Goal: Task Accomplishment & Management: Complete application form

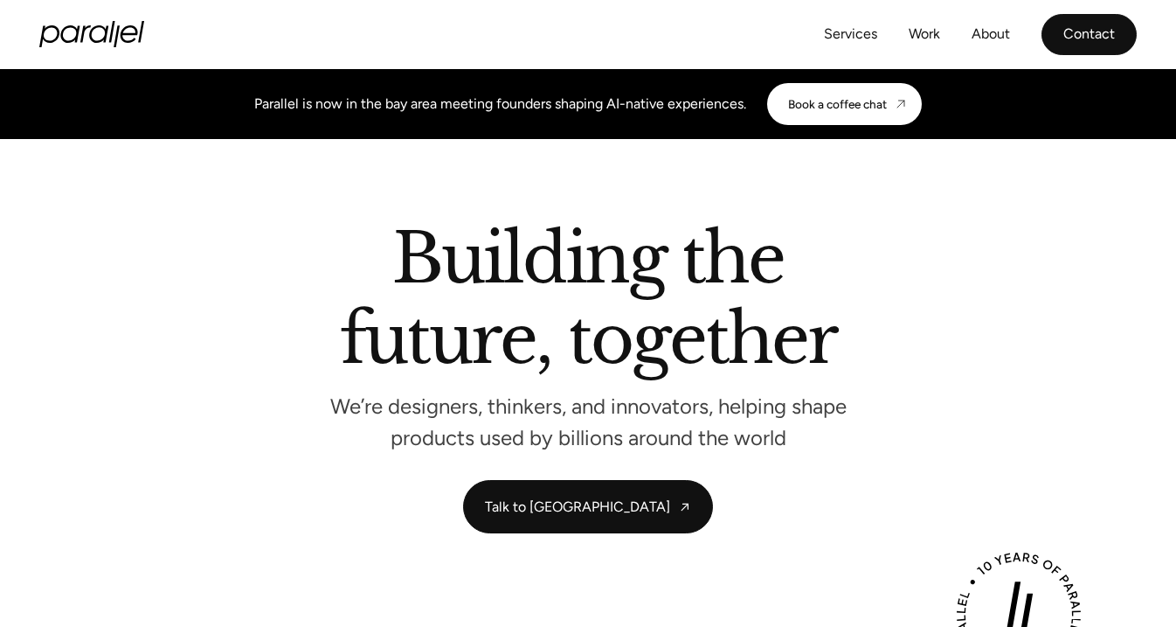
click at [1079, 46] on link "Contact" at bounding box center [1089, 34] width 95 height 41
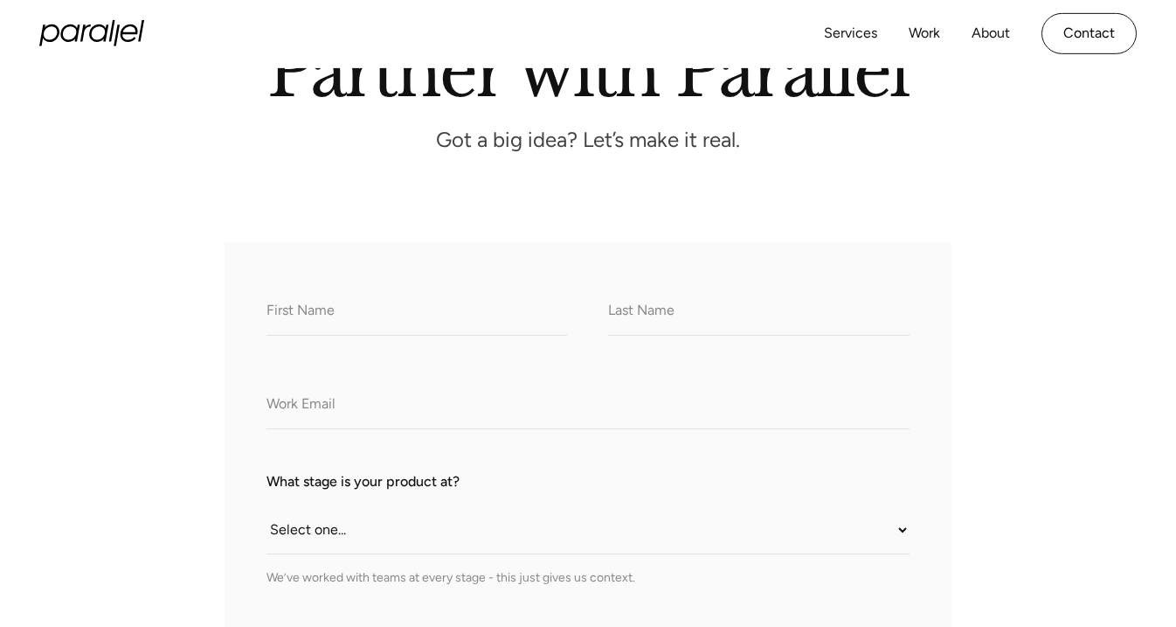
scroll to position [160, 0]
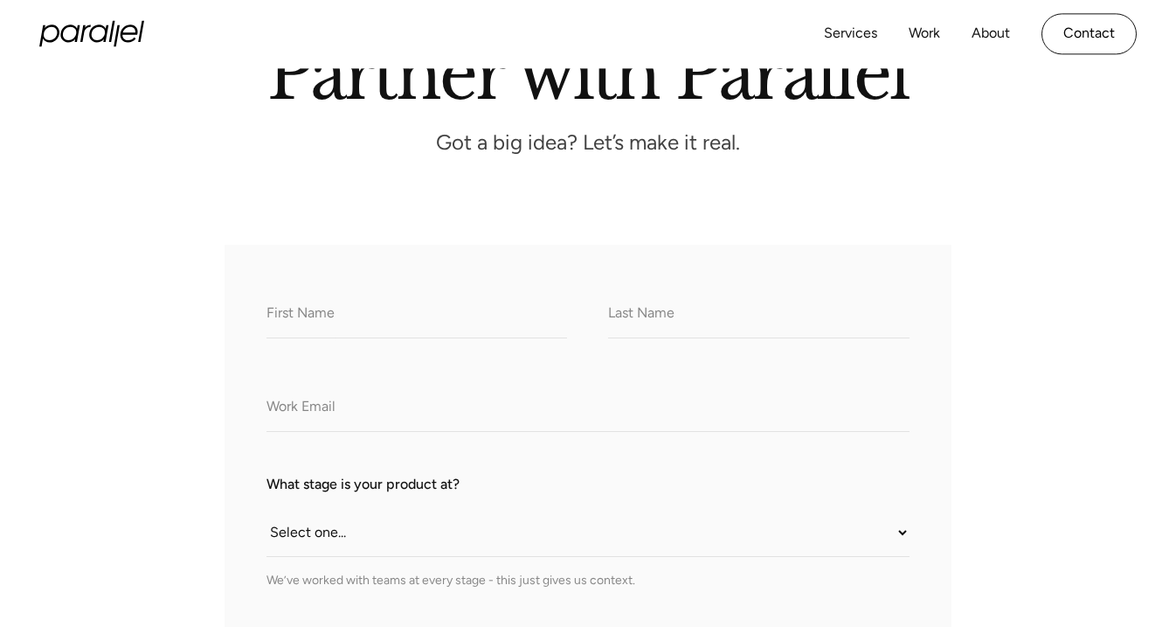
click at [425, 290] on div "What do we call you?" at bounding box center [417, 313] width 301 height 52
type input "Vanya"
type input "Gupta"
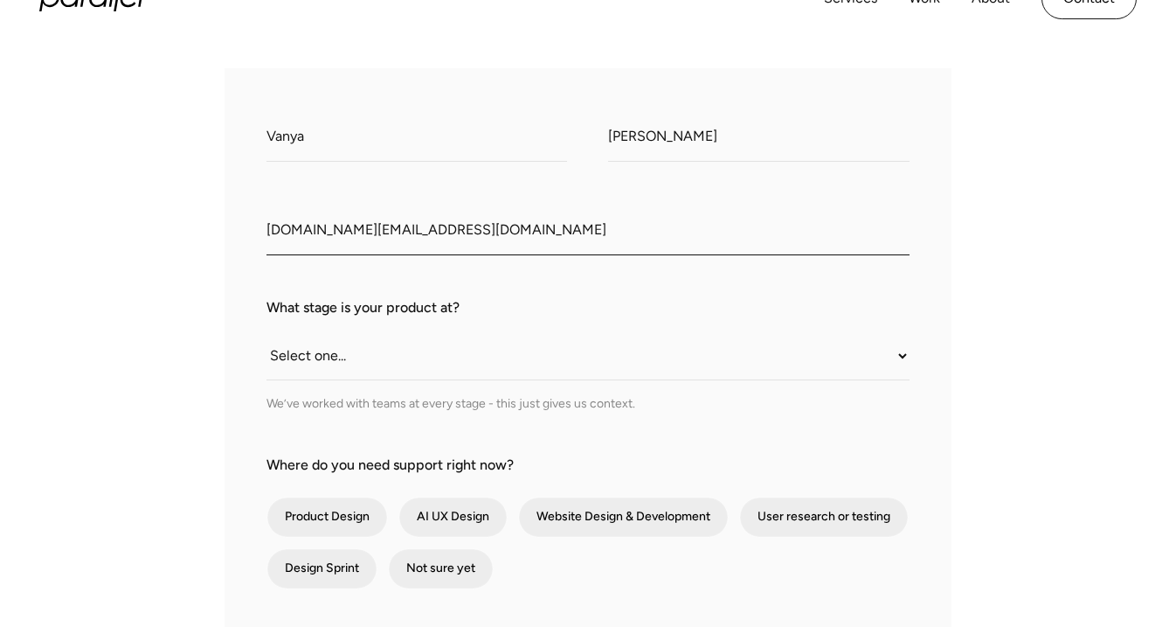
scroll to position [357, 0]
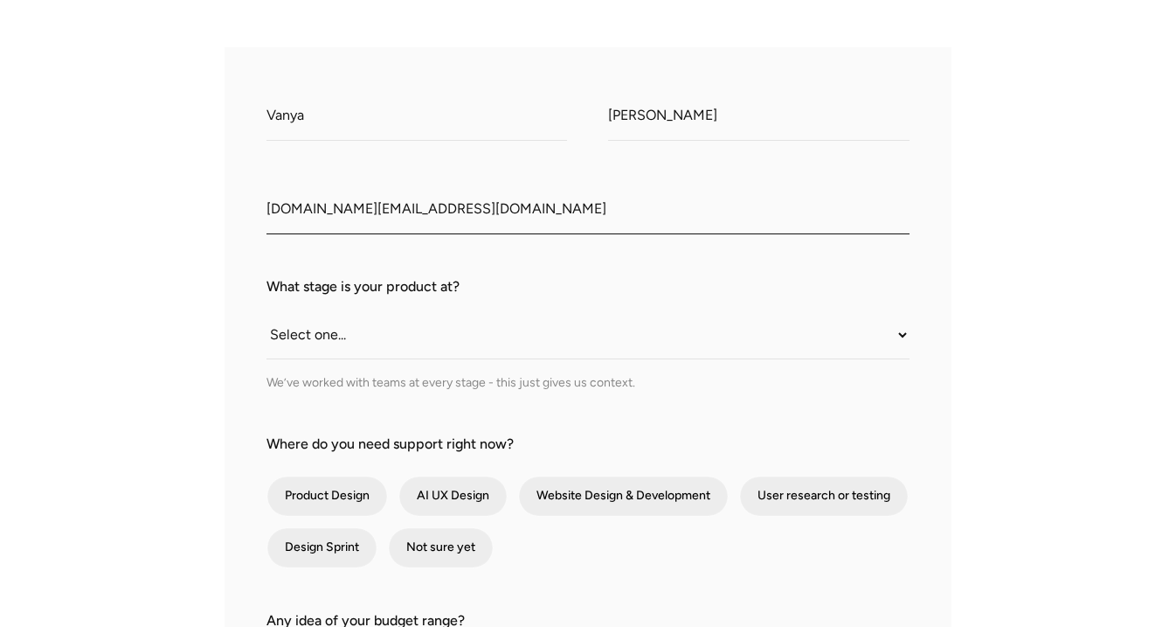
type input "[DOMAIN_NAME][EMAIL_ADDRESS][DOMAIN_NAME]"
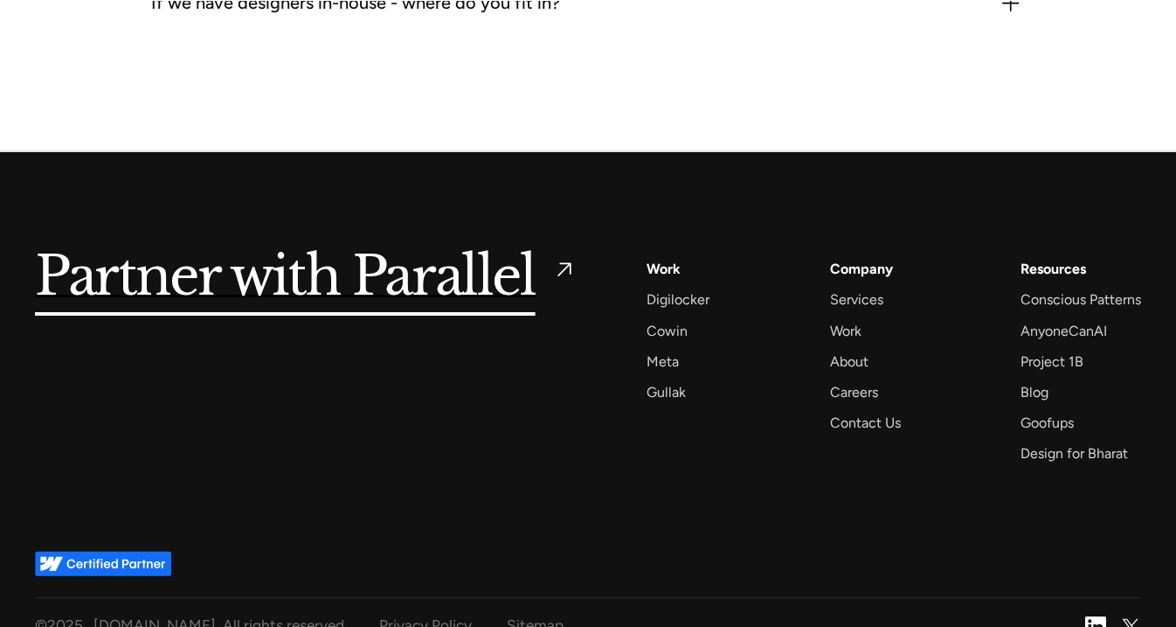
scroll to position [2369, 0]
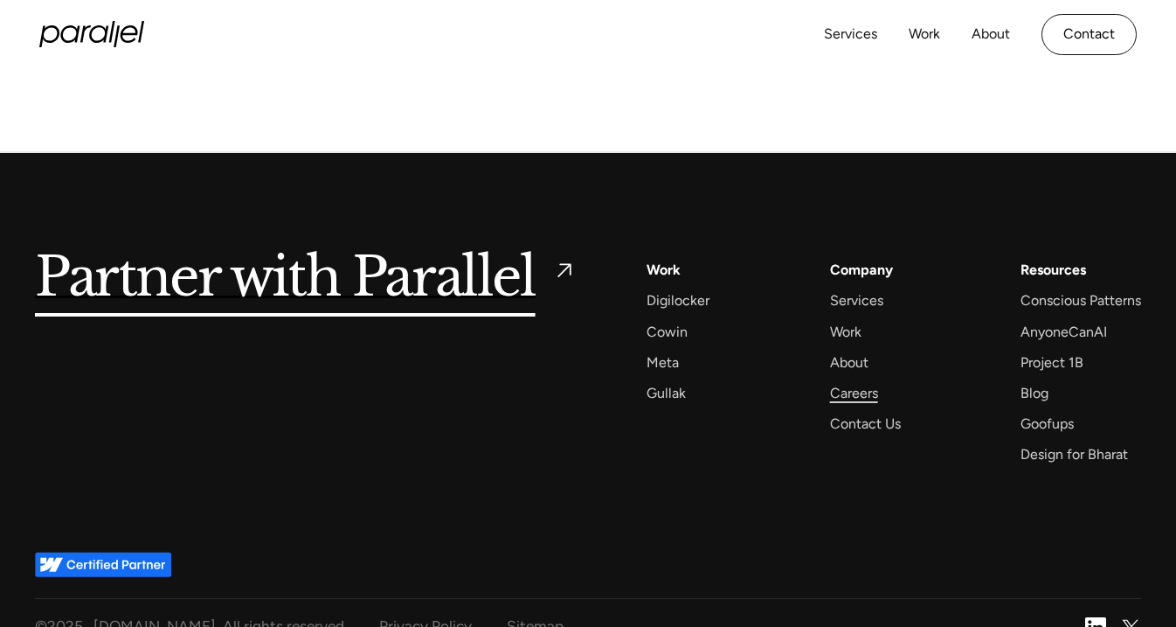
click at [847, 381] on div "Careers" at bounding box center [854, 393] width 48 height 24
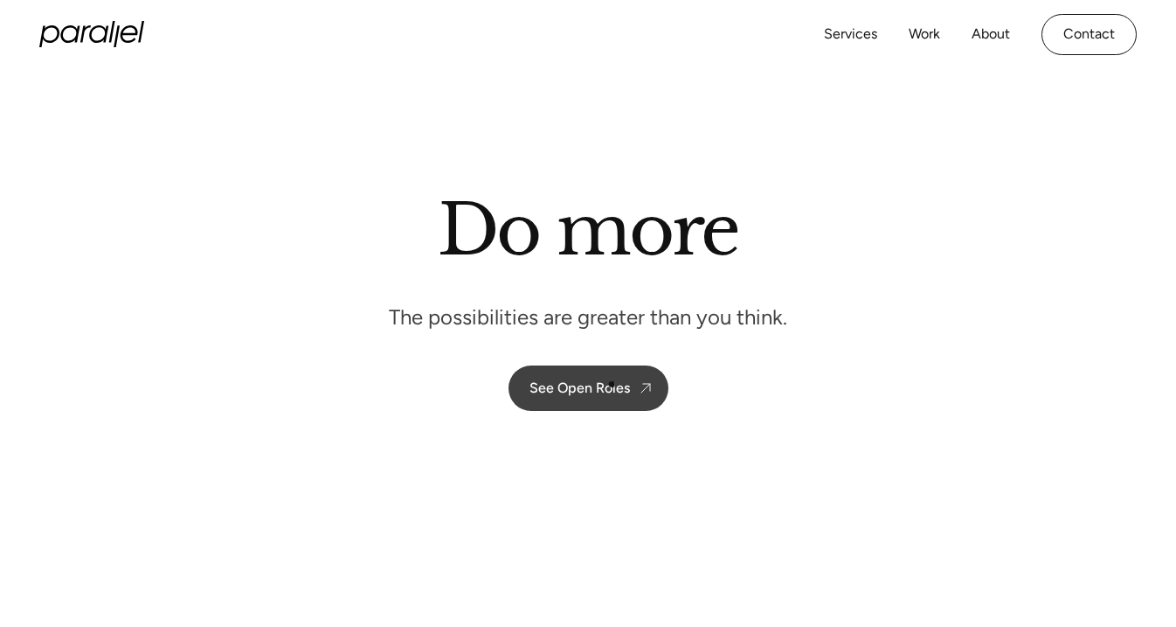
click at [606, 386] on div "See Open Roles" at bounding box center [580, 387] width 100 height 17
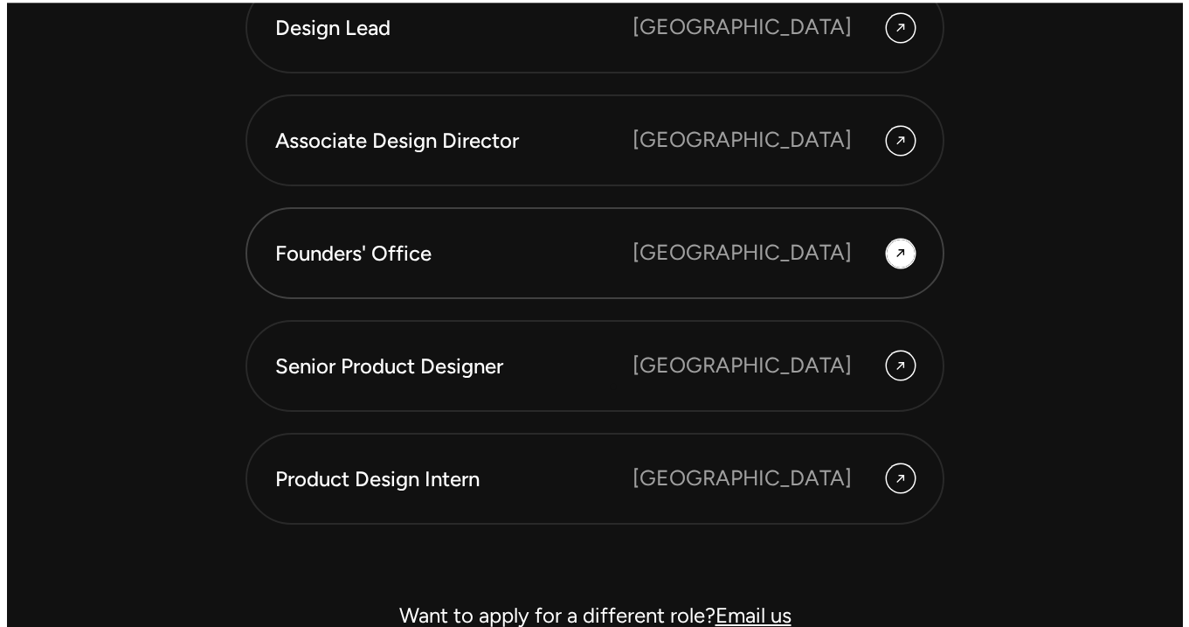
scroll to position [4808, 0]
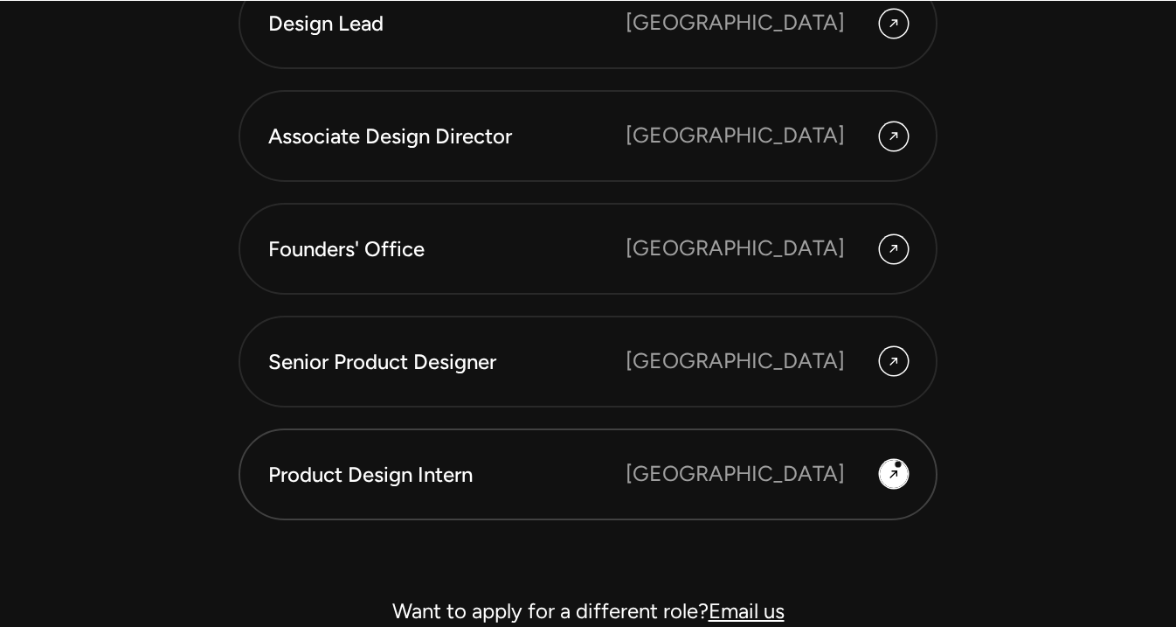
click at [897, 470] on icon at bounding box center [894, 474] width 8 height 8
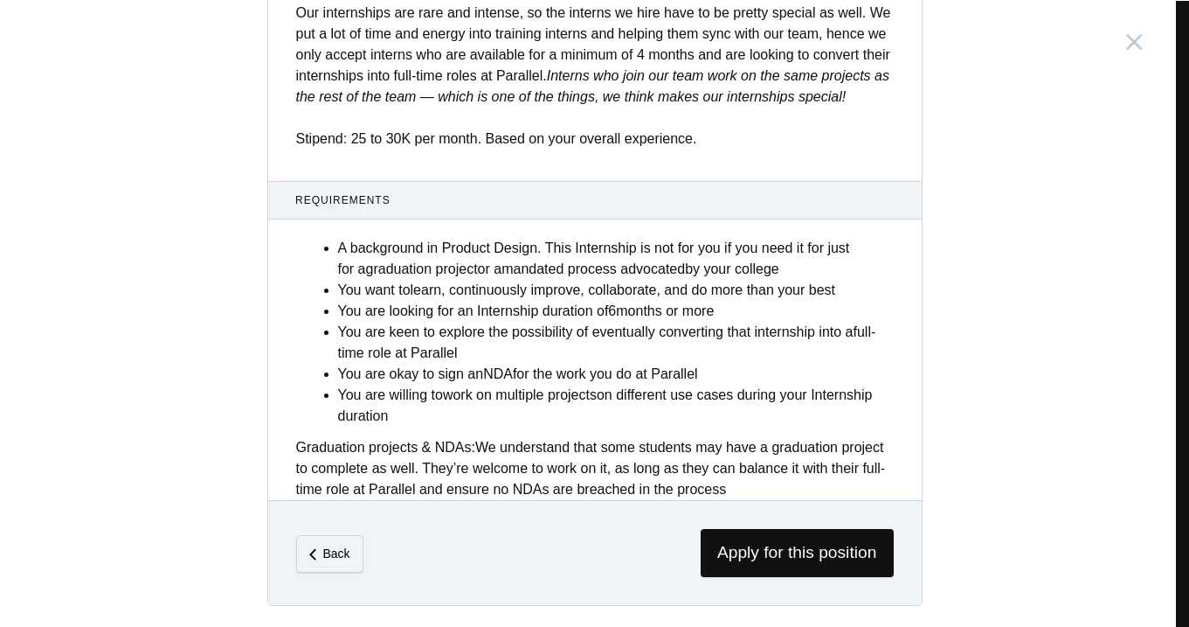
scroll to position [717, 0]
click at [724, 554] on span "Apply for this position" at bounding box center [797, 553] width 193 height 48
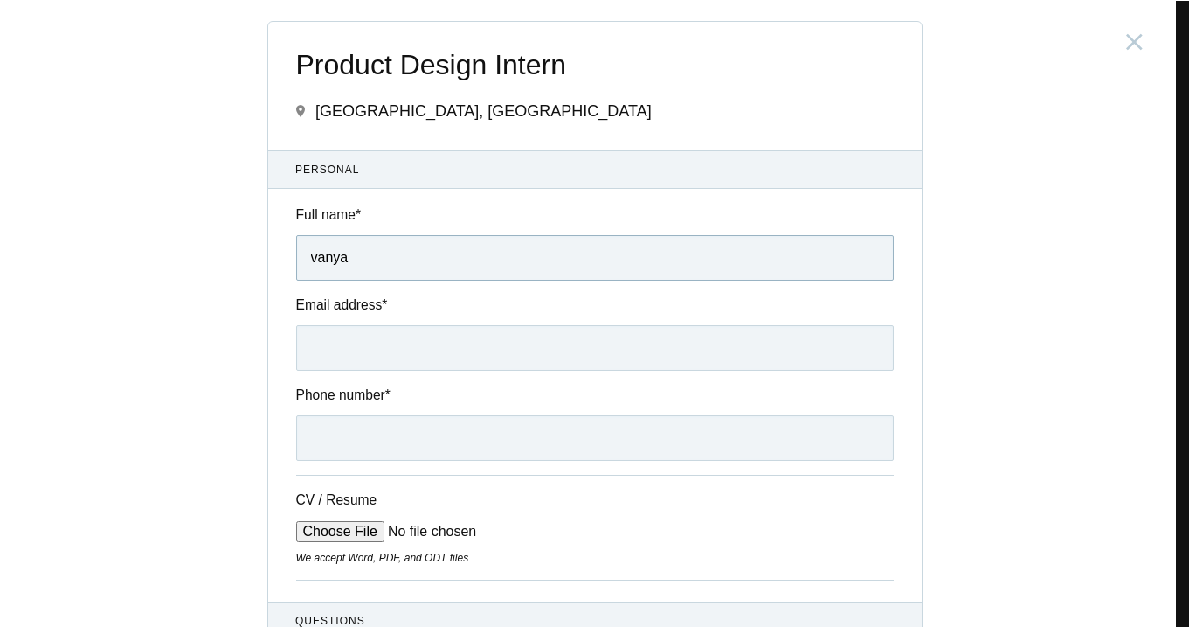
click at [409, 257] on input "vanya" at bounding box center [595, 257] width 598 height 45
type input "[PERSON_NAME]"
click at [406, 364] on input "Email address *" at bounding box center [595, 347] width 598 height 45
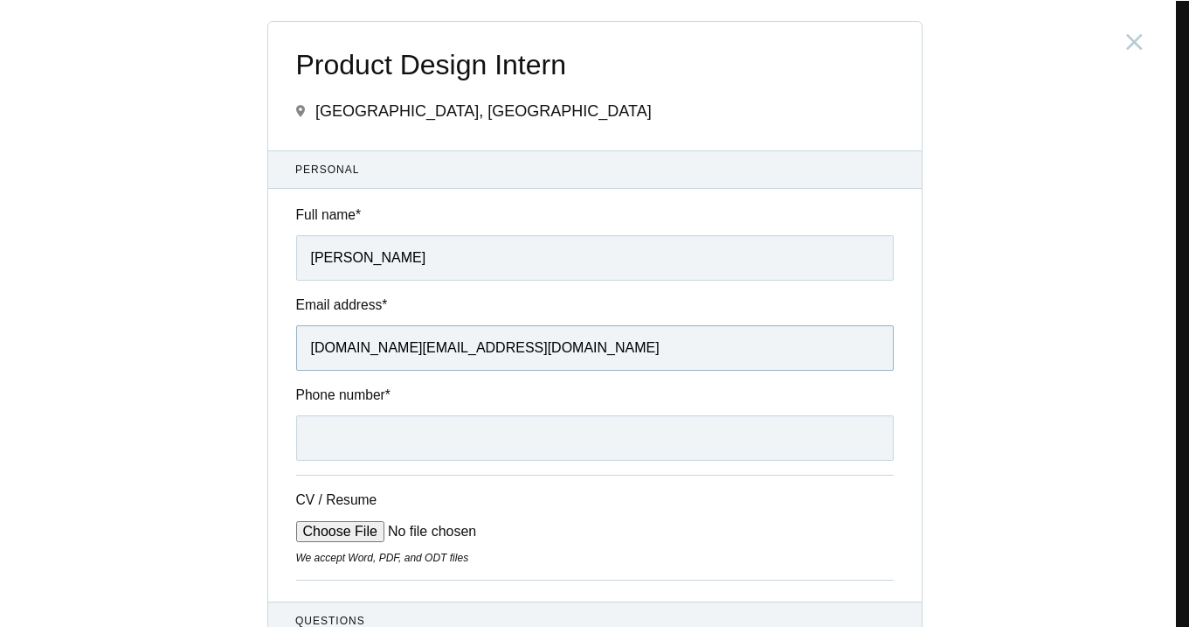
type input "[DOMAIN_NAME][EMAIL_ADDRESS][DOMAIN_NAME]"
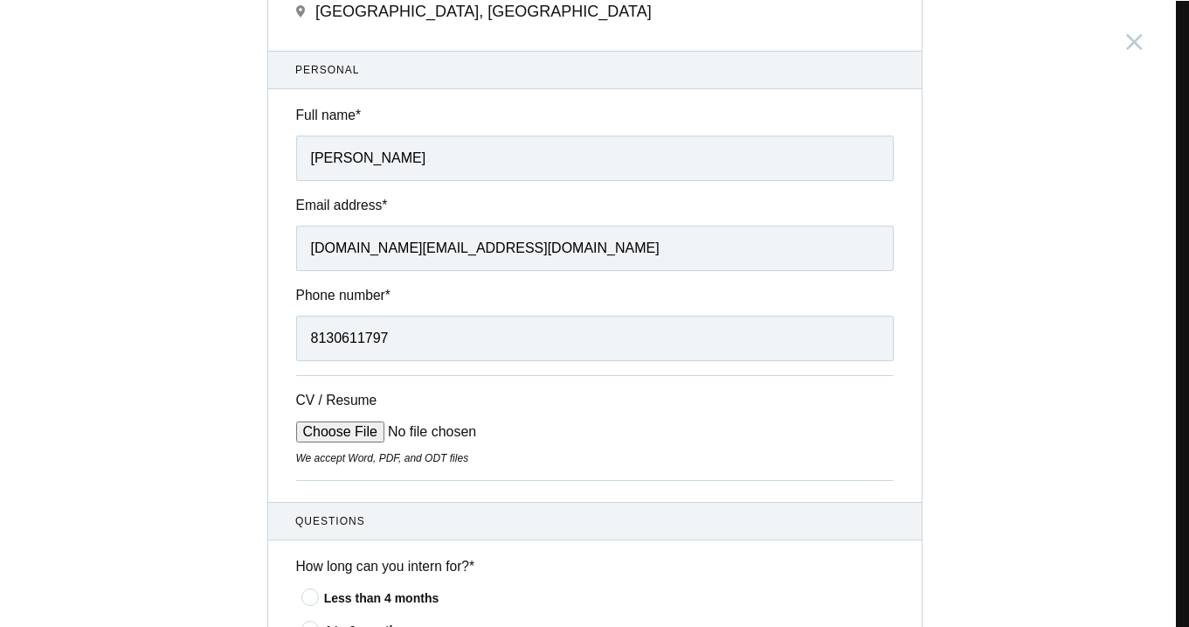
scroll to position [134, 0]
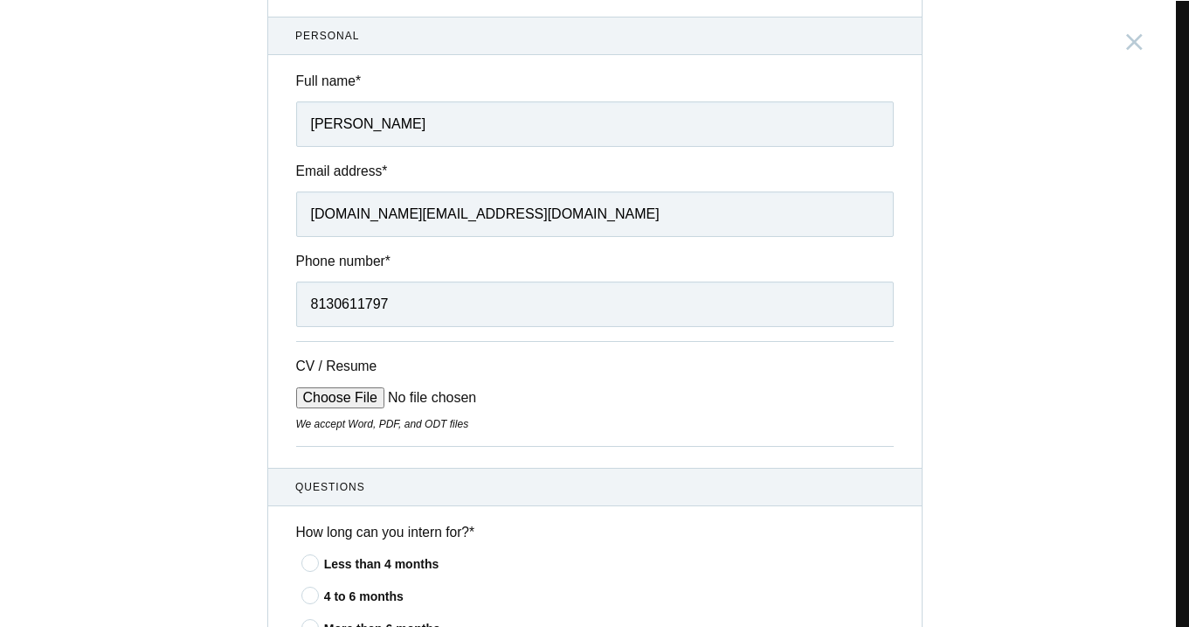
type input "8130611797"
click at [339, 398] on input "CV / Resume" at bounding box center [428, 397] width 265 height 21
type input "C:\fakepath\[PERSON_NAME] - UI:UX Designer.pdf"
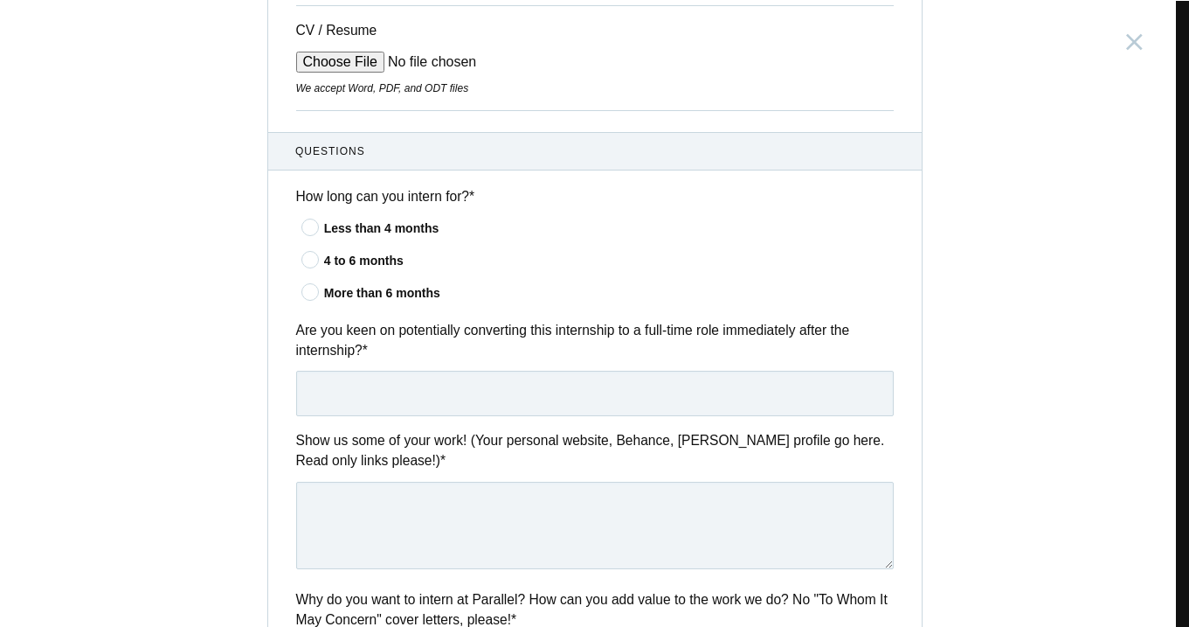
scroll to position [494, 0]
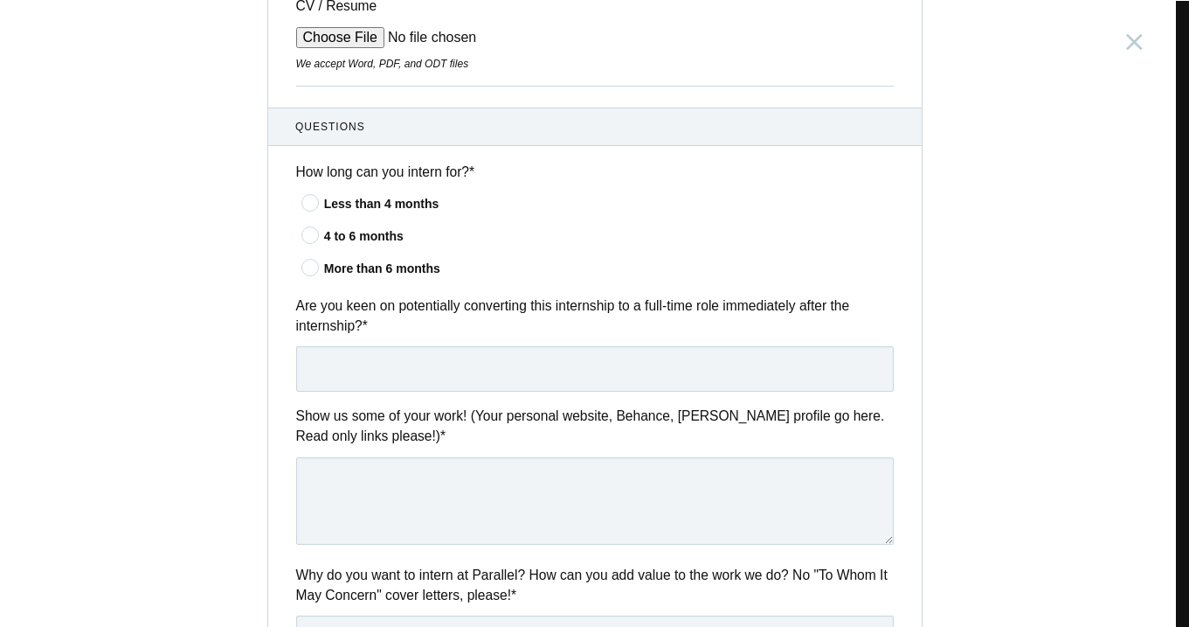
click at [304, 232] on icon at bounding box center [310, 234] width 32 height 11
click at [0, 0] on input"] "4 to 6 months" at bounding box center [0, 0] width 0 height 0
click at [448, 369] on input "text" at bounding box center [595, 368] width 598 height 45
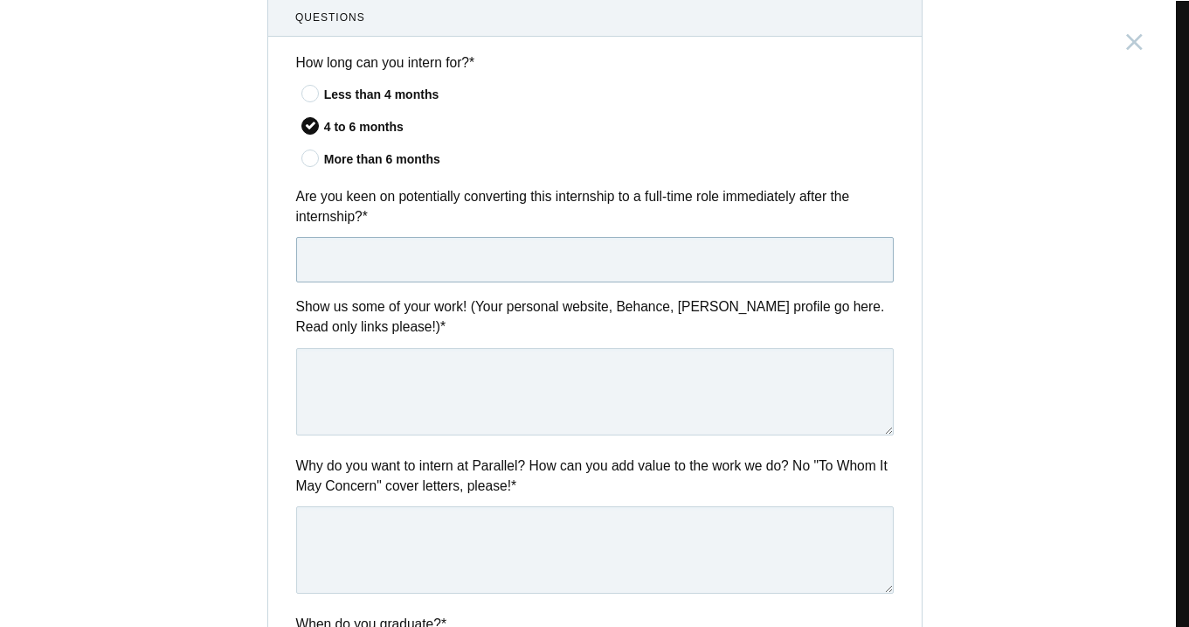
scroll to position [606, 0]
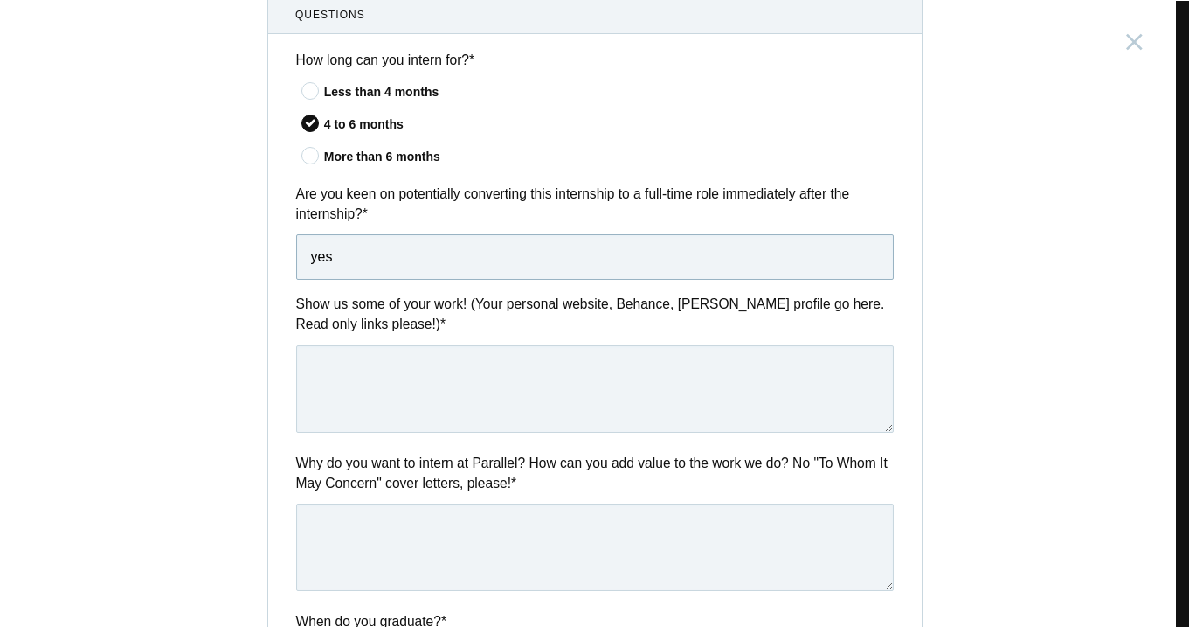
type input "yes"
click at [457, 392] on textarea at bounding box center [595, 388] width 598 height 87
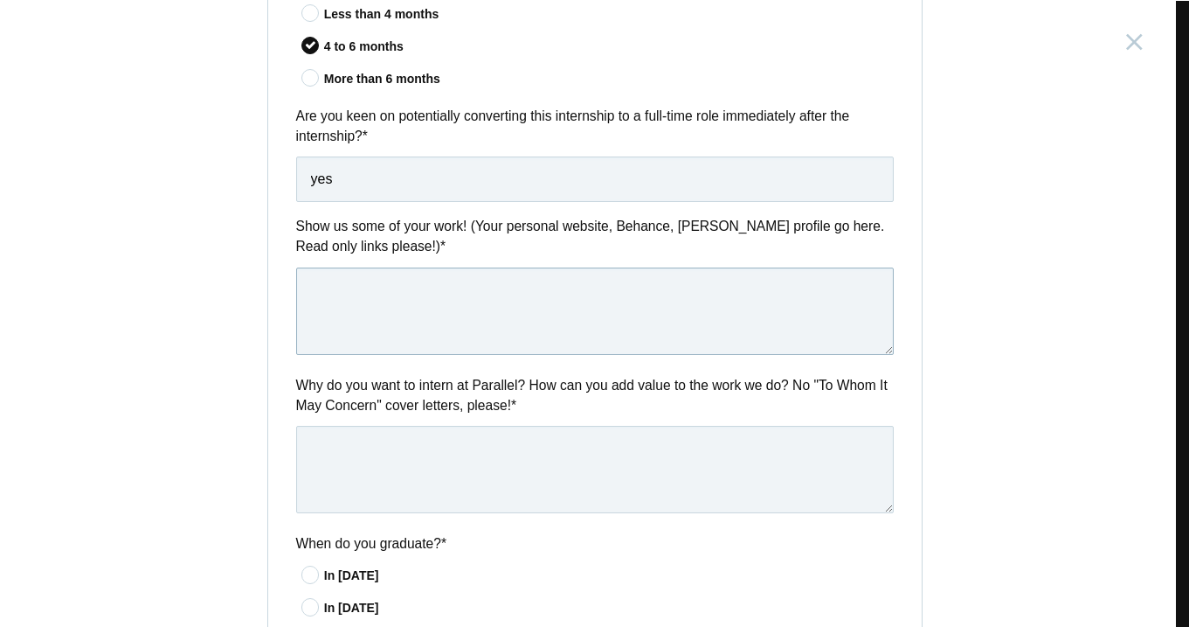
scroll to position [684, 0]
paste textarea "[URL][DOMAIN_NAME]"
type textarea "[URL][DOMAIN_NAME]"
click at [502, 453] on textarea at bounding box center [595, 468] width 598 height 87
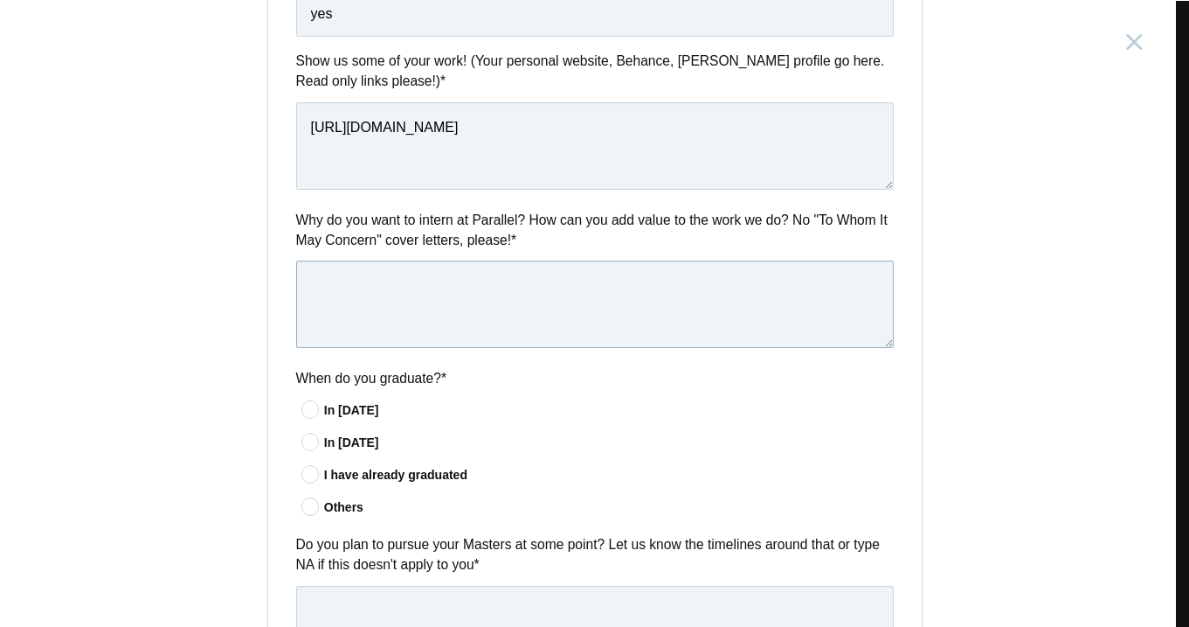
scroll to position [852, 0]
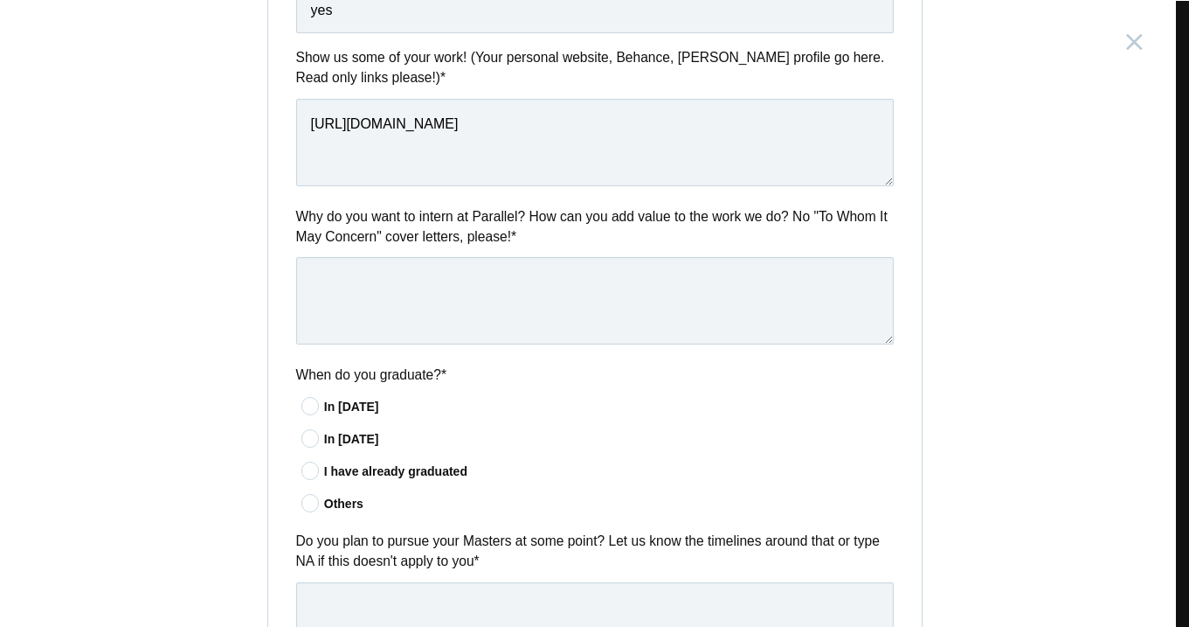
click at [306, 465] on icon at bounding box center [310, 470] width 32 height 11
click at [0, 0] on input"] "I have already graduated" at bounding box center [0, 0] width 0 height 0
click at [456, 262] on textarea at bounding box center [595, 300] width 598 height 87
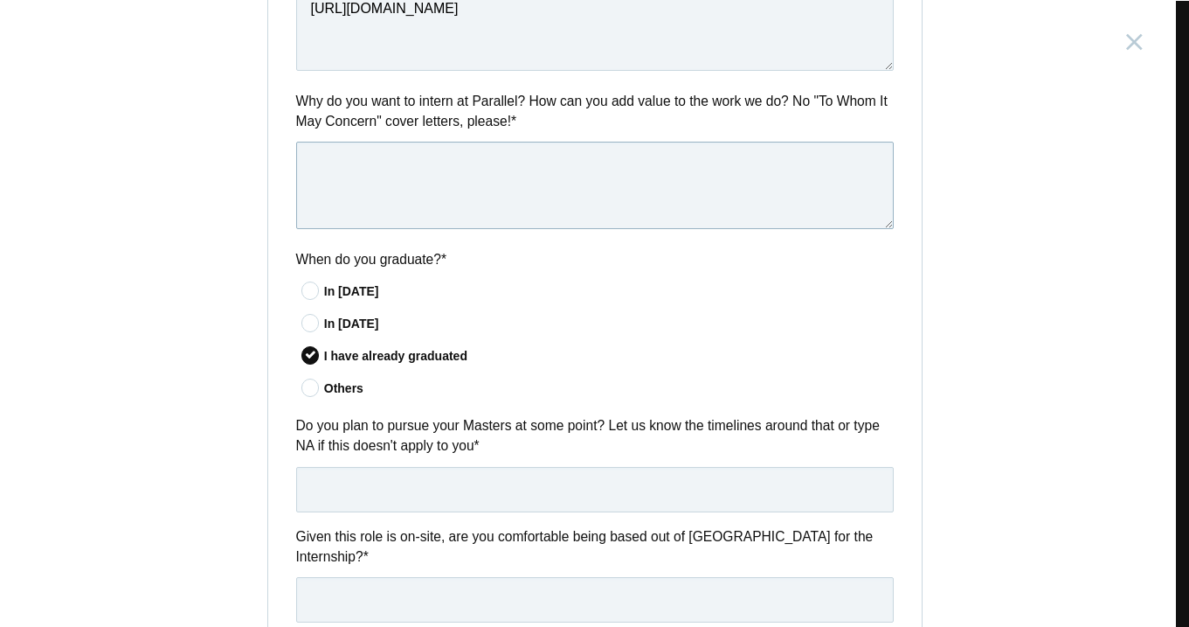
scroll to position [974, 0]
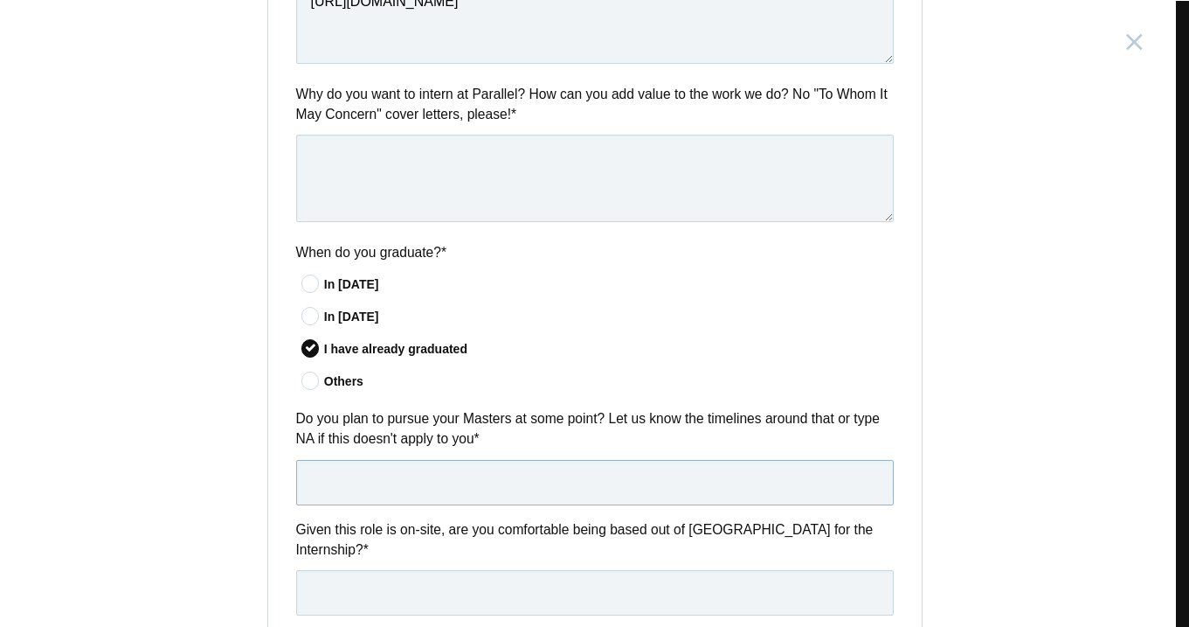
click at [425, 488] on input "text" at bounding box center [595, 482] width 598 height 45
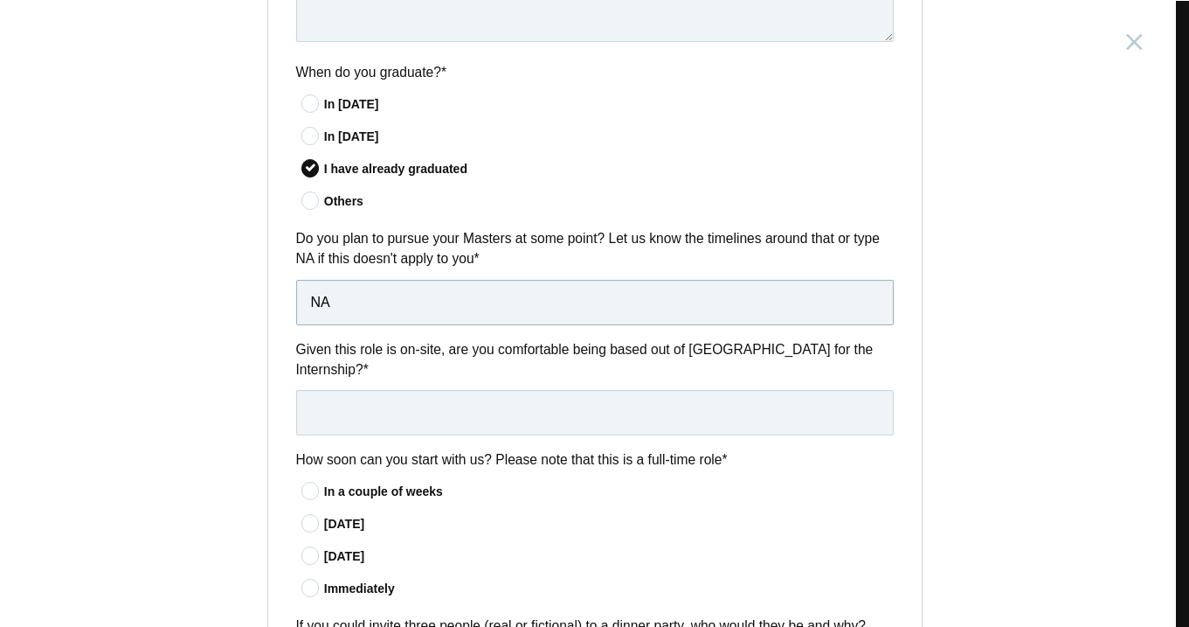
scroll to position [1156, 0]
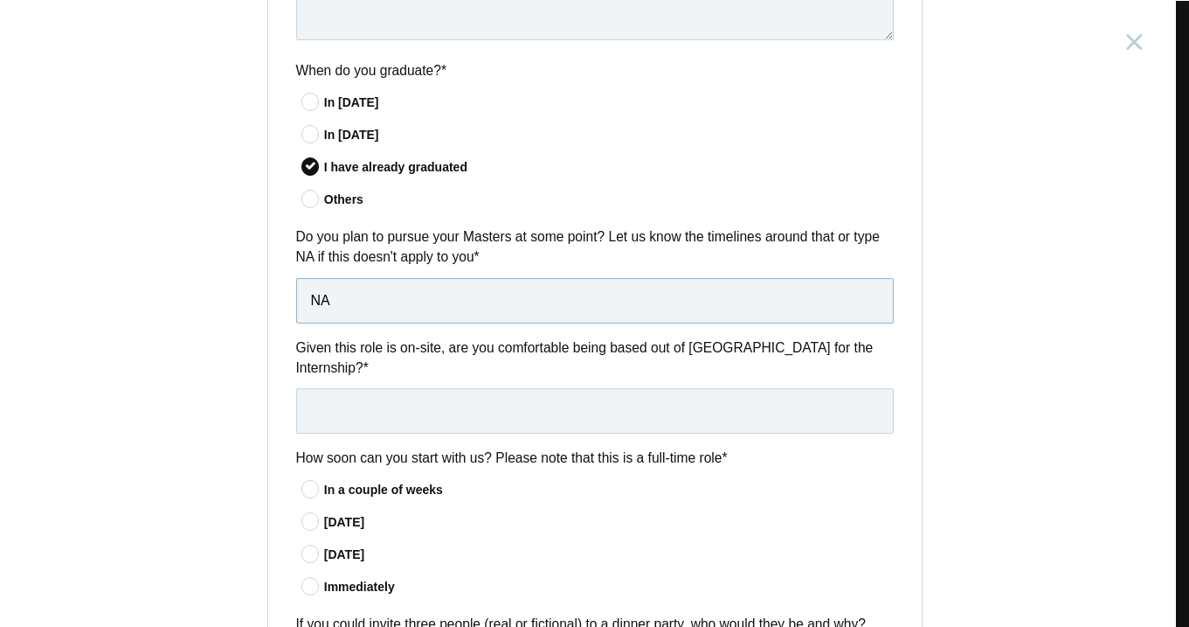
type input "NA"
click at [476, 396] on input "text" at bounding box center [595, 410] width 598 height 45
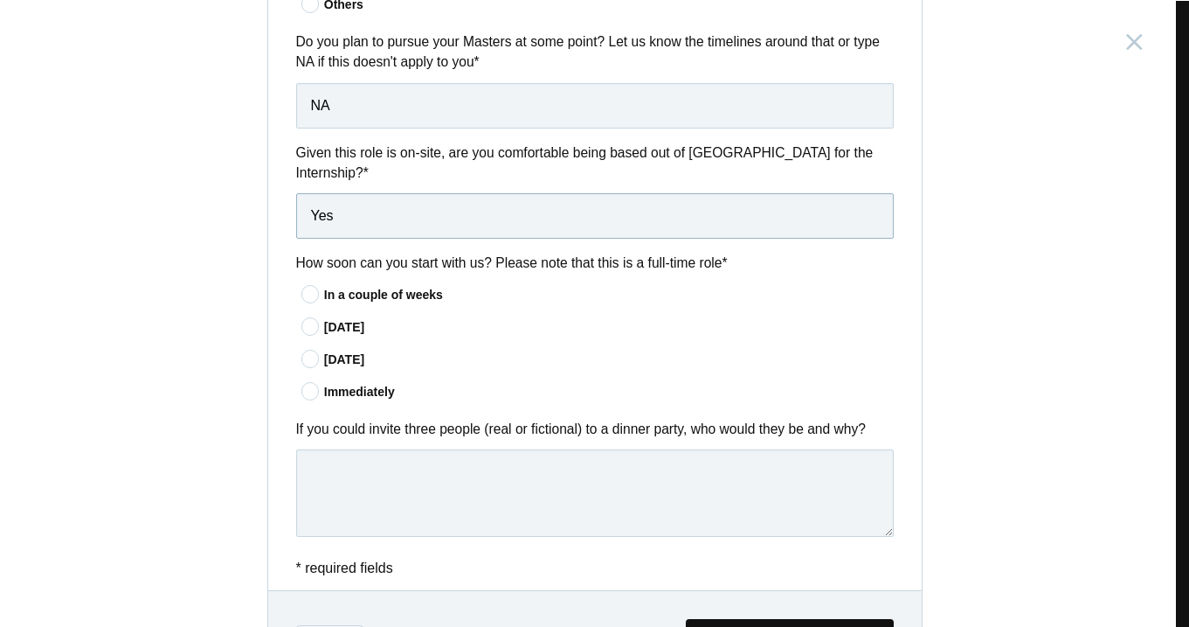
scroll to position [1359, 0]
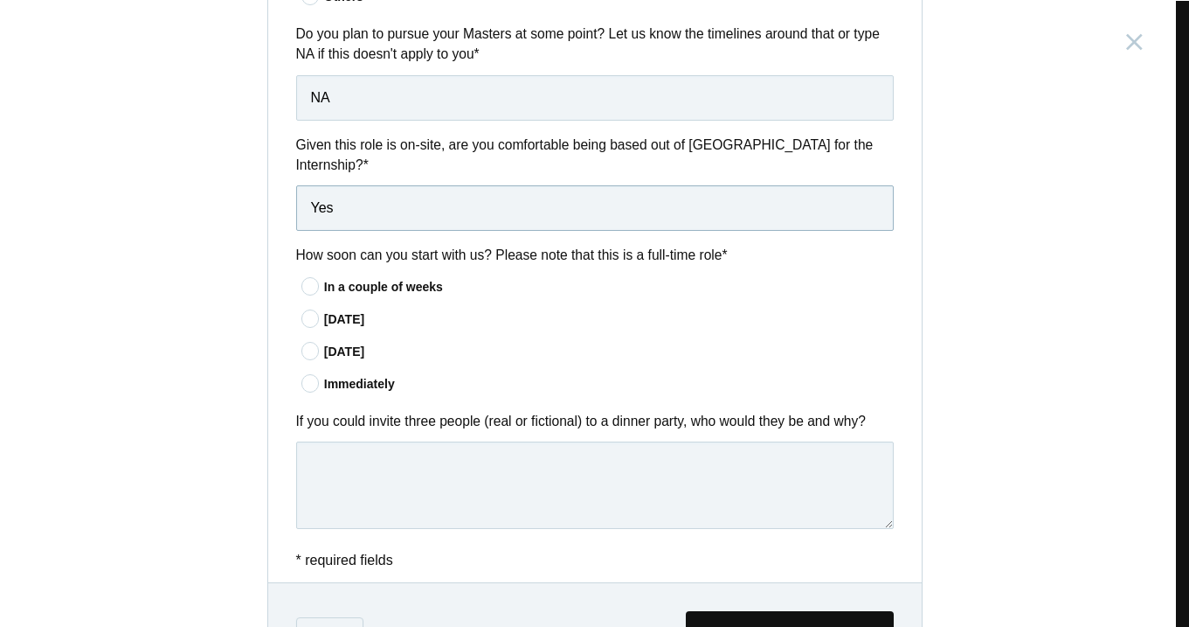
type input "Yes"
click at [306, 282] on icon at bounding box center [310, 285] width 32 height 11
click at [0, 0] on input"] "In a couple of weeks" at bounding box center [0, 0] width 0 height 0
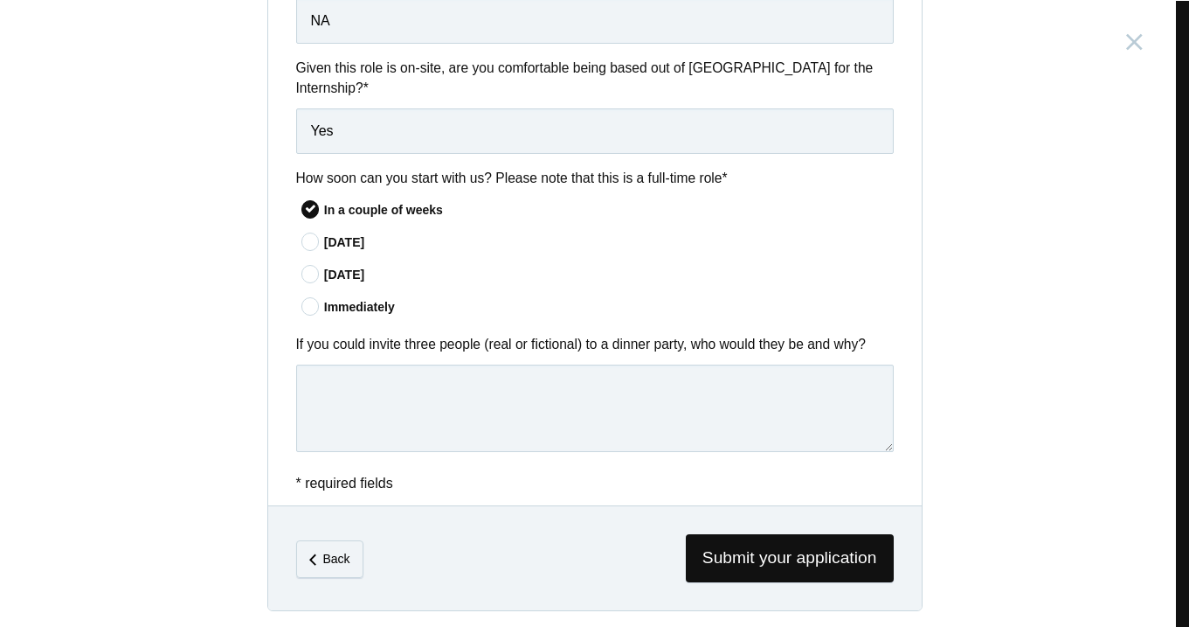
scroll to position [1435, 0]
click at [413, 388] on textarea at bounding box center [595, 408] width 598 height 87
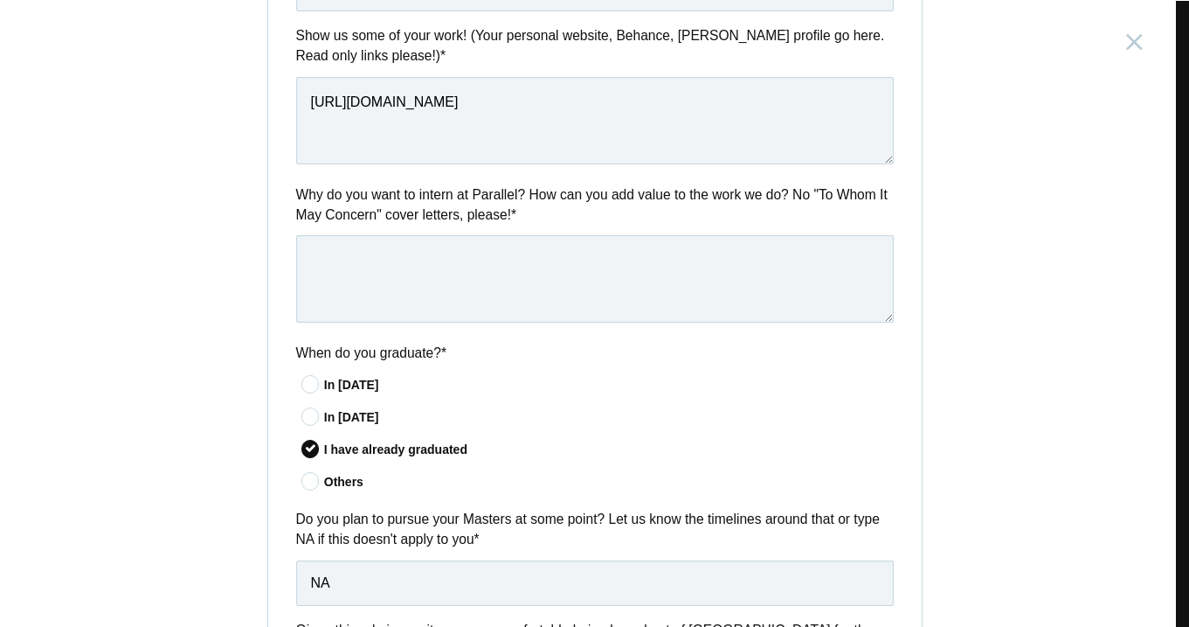
scroll to position [858, 0]
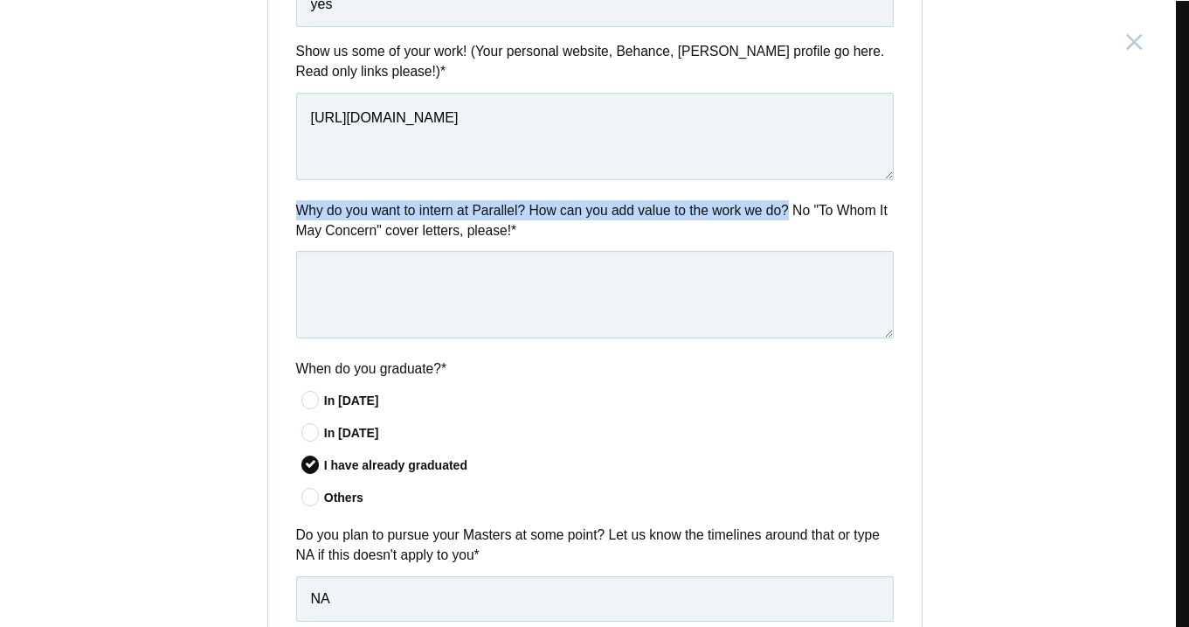
drag, startPoint x: 804, startPoint y: 207, endPoint x: 262, endPoint y: 198, distance: 541.8
click at [268, 200] on div "Why do you want to intern at Parallel? How can you add value to the work we do?…" at bounding box center [595, 272] width 654 height 144
copy label "Why do you want to intern at Parallel? How can you add value to the work we do?"
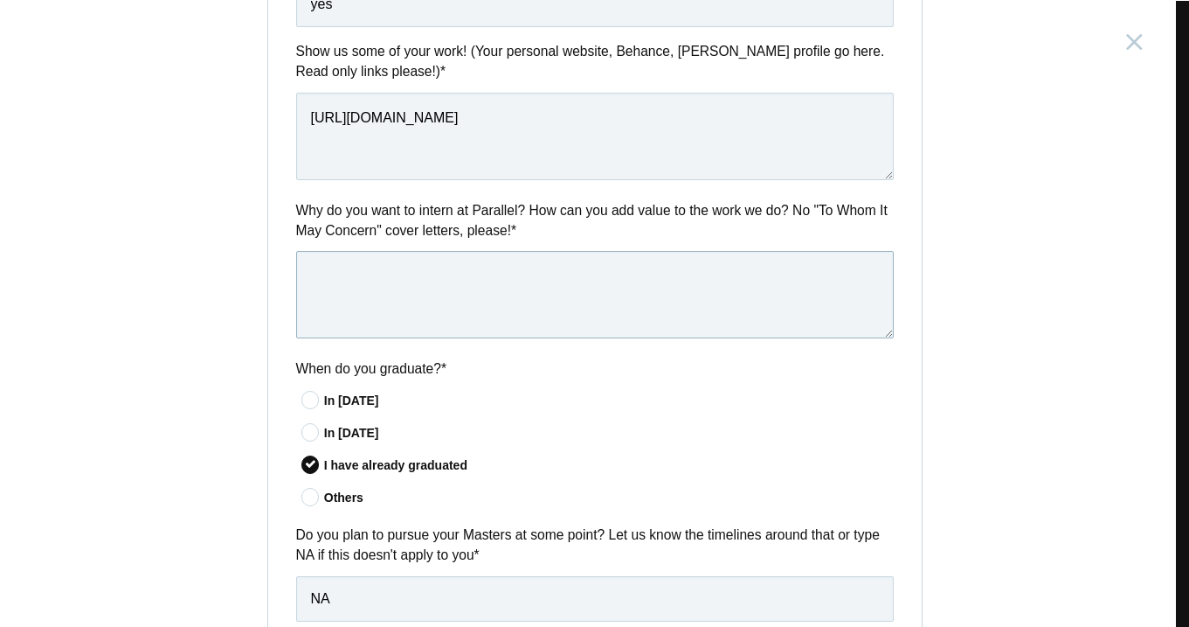
click at [435, 258] on textarea at bounding box center [595, 294] width 598 height 87
paste textarea "I want to intern at Parallel because your work at the intersection of AI and de…"
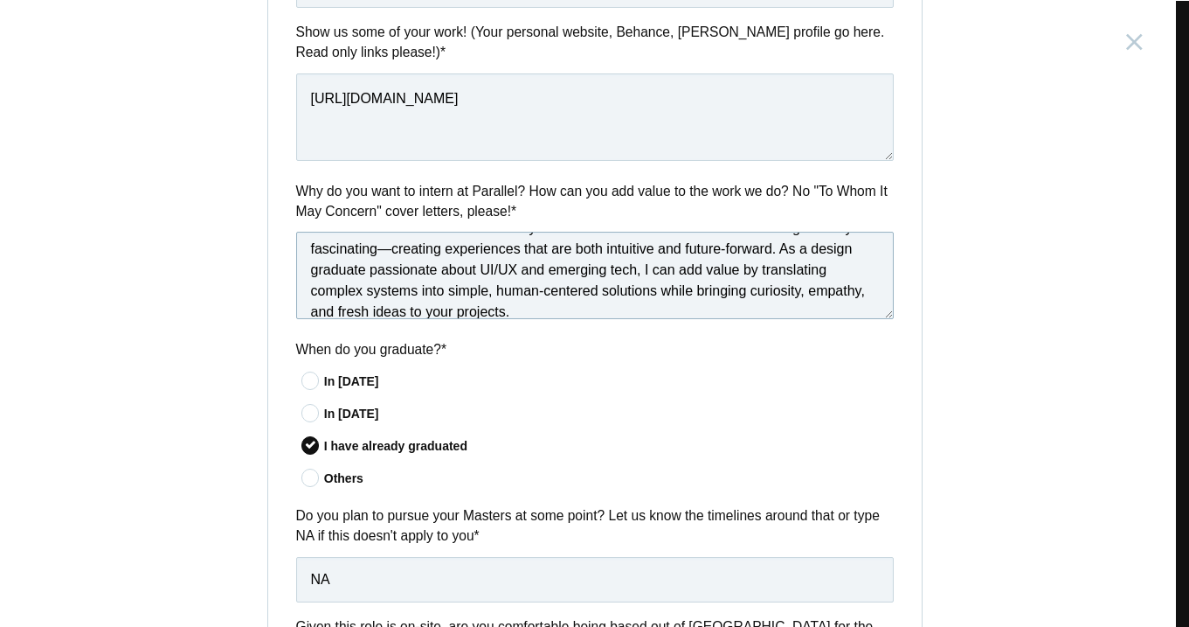
scroll to position [10, 0]
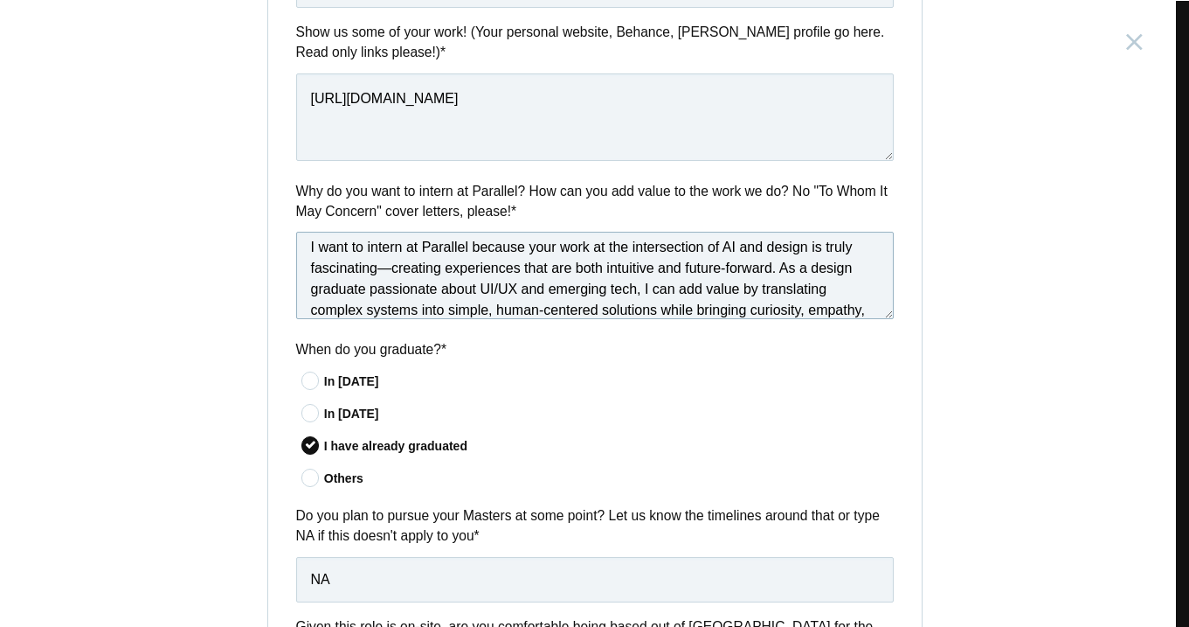
click at [387, 267] on textarea "I want to intern at Parallel because your work at the intersection of AI and de…" at bounding box center [595, 275] width 598 height 87
click at [783, 269] on textarea "I want to intern at Parallel because your work at the intersection of AI and de…" at bounding box center [595, 275] width 598 height 87
click at [735, 265] on textarea "I want to intern at Parallel because your work at the intersection of AI and de…" at bounding box center [595, 275] width 598 height 87
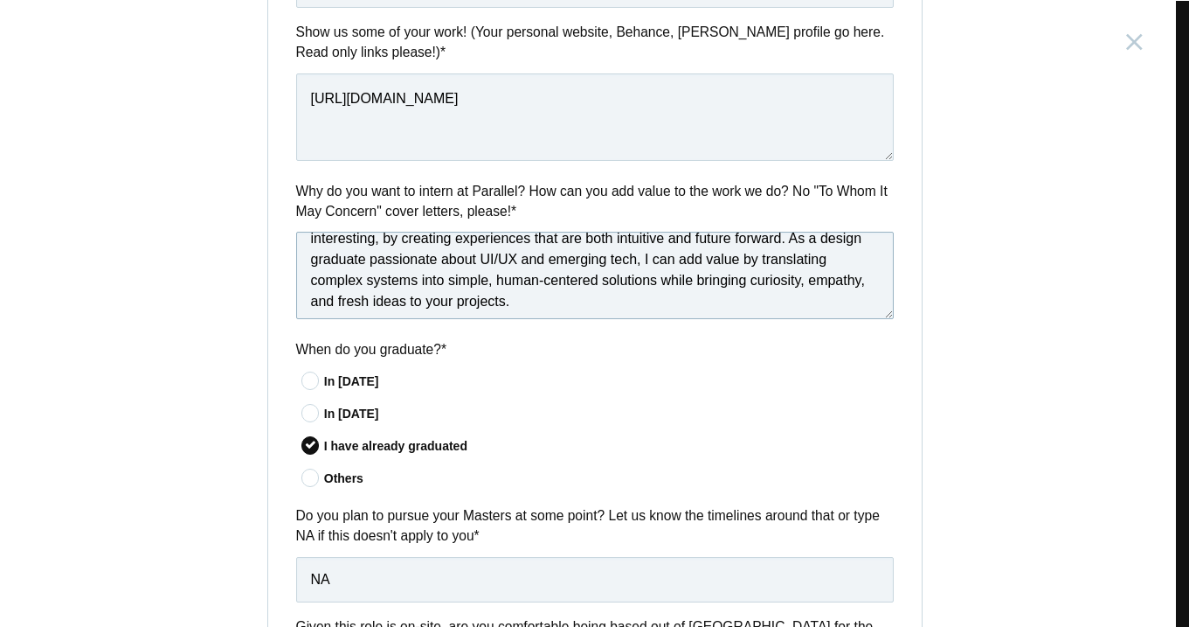
scroll to position [22, 0]
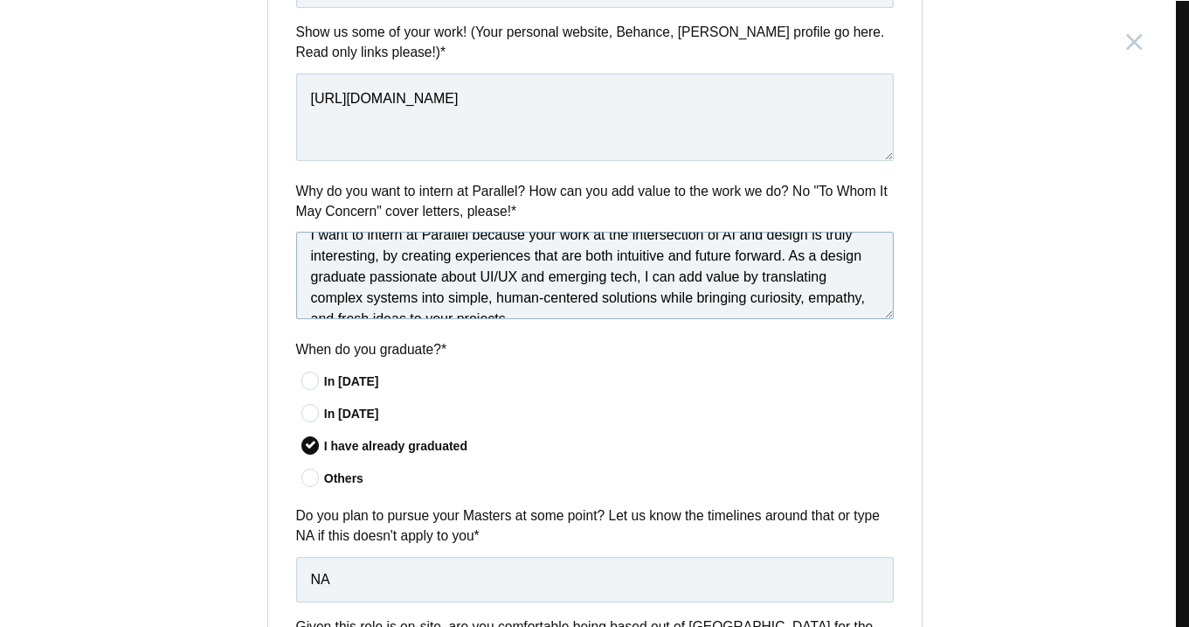
drag, startPoint x: 396, startPoint y: 253, endPoint x: 378, endPoint y: 253, distance: 17.5
click at [378, 253] on textarea "I want to intern at Parallel because your work at the intersection of AI and de…" at bounding box center [595, 275] width 598 height 87
click at [585, 271] on textarea "I want to intern at Parallel because your work at the intersection of AI and de…" at bounding box center [595, 275] width 598 height 87
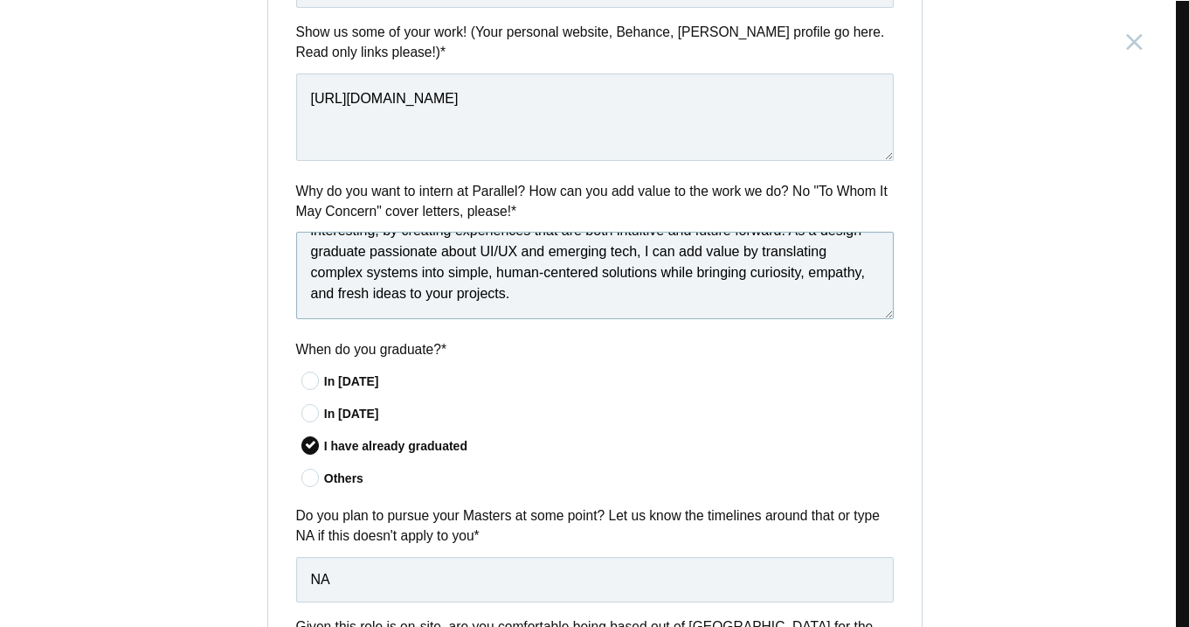
scroll to position [47, 0]
click at [411, 252] on textarea "I want to intern at Parallel because your work at the intersection of AI and de…" at bounding box center [595, 275] width 598 height 87
click at [709, 252] on textarea "I want to intern at Parallel because your work at the intersection of AI and de…" at bounding box center [595, 275] width 598 height 87
click at [587, 248] on textarea "I want to intern at Parallel because your work at the intersection of AI and de…" at bounding box center [595, 275] width 598 height 87
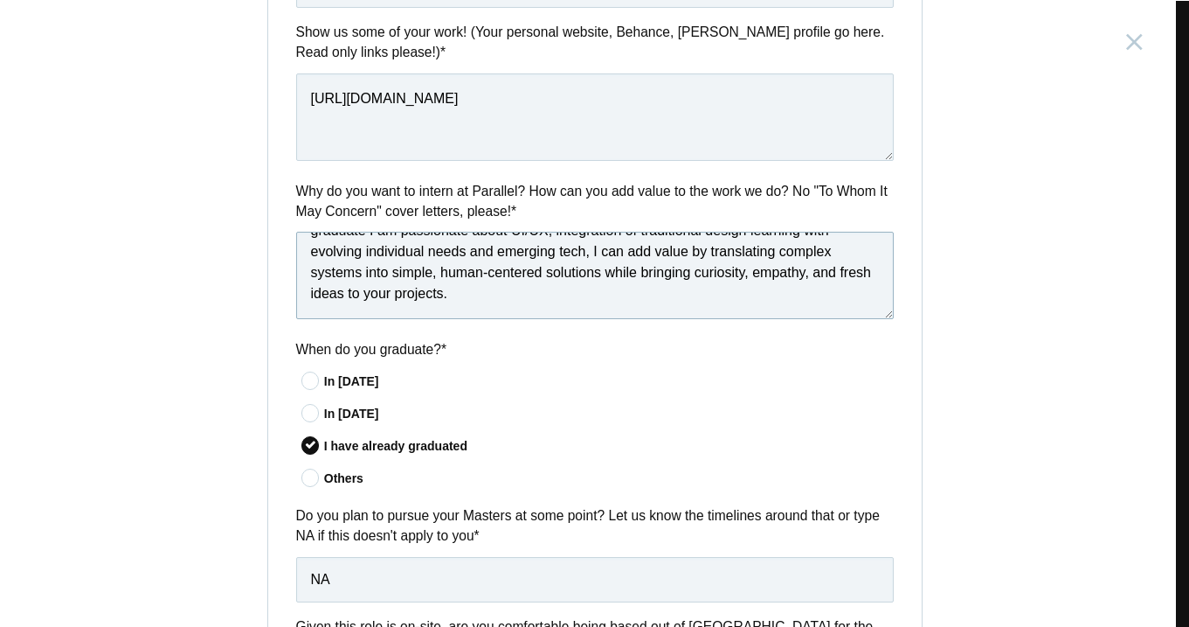
click at [633, 296] on textarea "I want to intern at Parallel because your work at the intersection of AI and de…" at bounding box center [595, 275] width 598 height 87
click at [736, 249] on textarea "I want to intern at Parallel because your work at the intersection of AI and de…" at bounding box center [595, 275] width 598 height 87
click at [618, 295] on textarea "I want to intern at Parallel because your work at the intersection of AI and de…" at bounding box center [595, 275] width 598 height 87
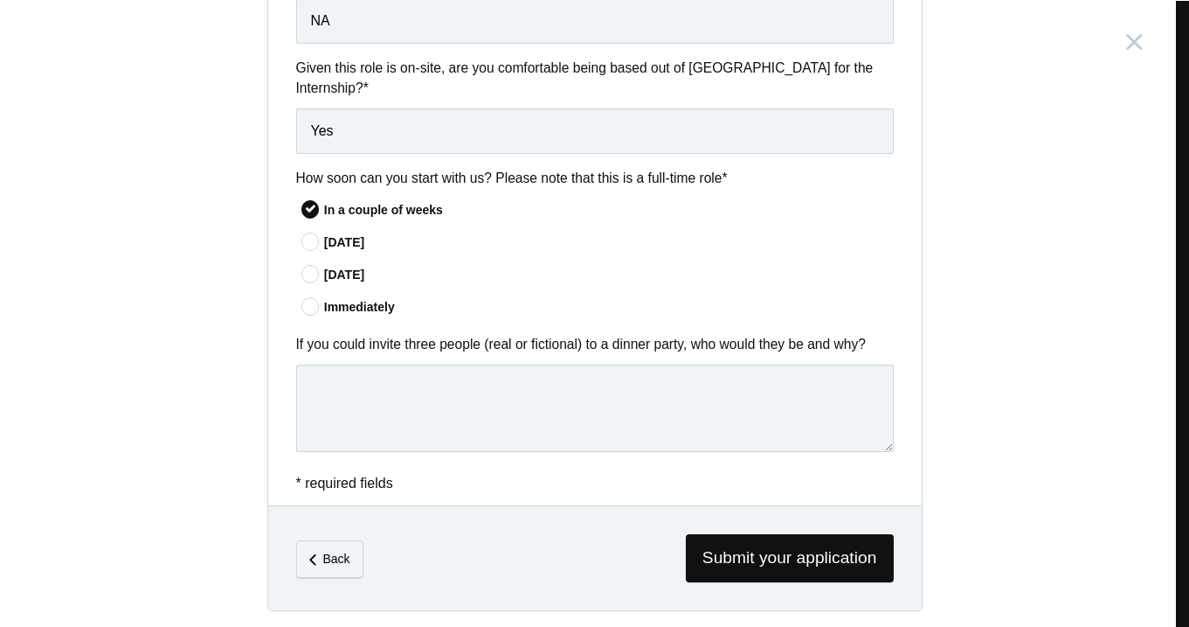
scroll to position [1435, 0]
type textarea "I want to intern at Parallel because your work at the intersection of AI and de…"
click at [546, 378] on textarea at bounding box center [595, 408] width 598 height 87
paste textarea "[PERSON_NAME]"
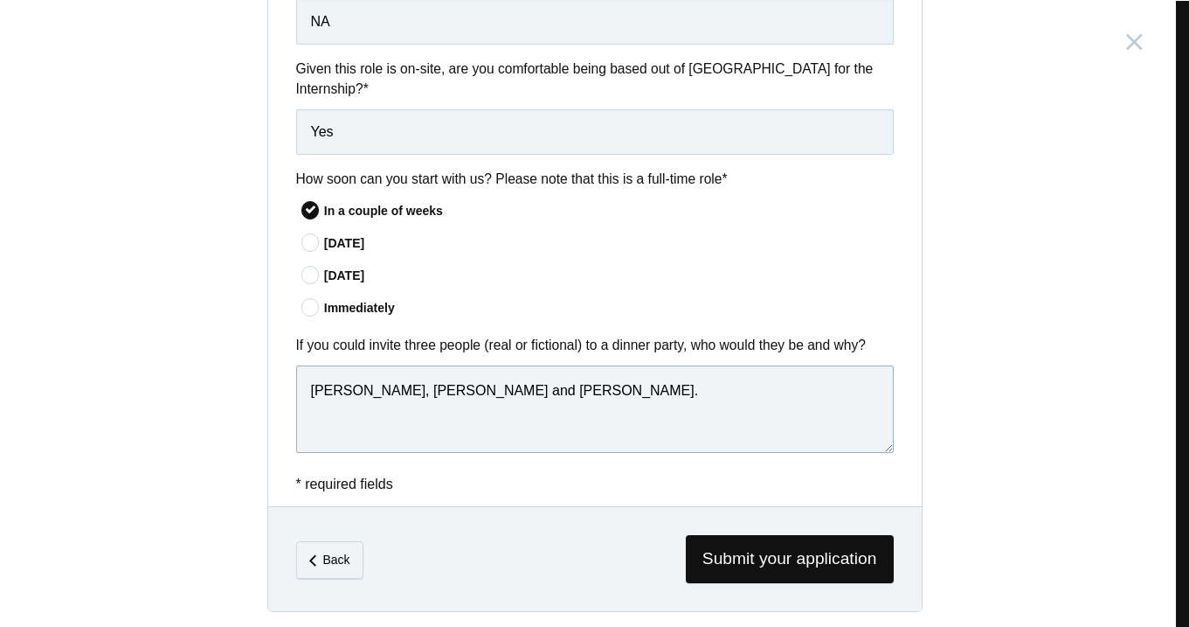
drag, startPoint x: 415, startPoint y: 384, endPoint x: 296, endPoint y: 382, distance: 118.9
click at [296, 382] on textarea "[PERSON_NAME], [PERSON_NAME] and [PERSON_NAME]." at bounding box center [595, 408] width 598 height 87
drag, startPoint x: 377, startPoint y: 382, endPoint x: 625, endPoint y: 387, distance: 248.2
click at [625, 387] on textarea "[PERSON_NAME], [PERSON_NAME] and [PERSON_NAME]." at bounding box center [595, 408] width 598 height 87
type textarea "[PERSON_NAME], [PERSON_NAME] and [PERSON_NAME]. I think it'll be a the most"
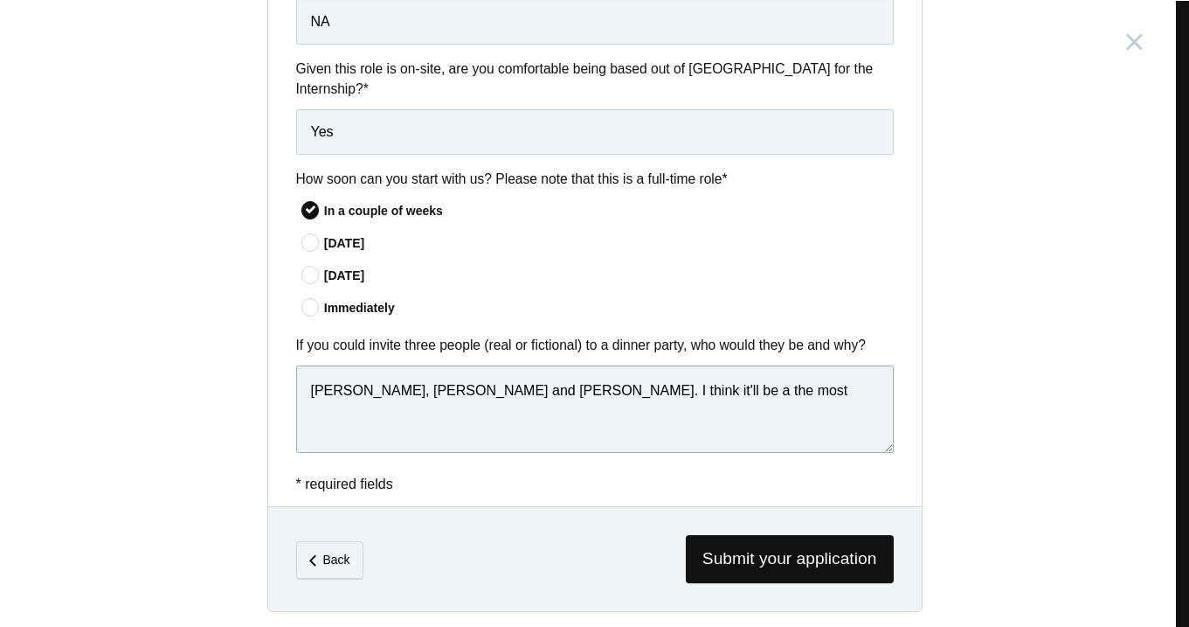
drag, startPoint x: 805, startPoint y: 397, endPoint x: 269, endPoint y: 379, distance: 535.9
click at [269, 379] on div "If you could invite three people (real or fictional) to a dinner party, who wou…" at bounding box center [595, 397] width 654 height 124
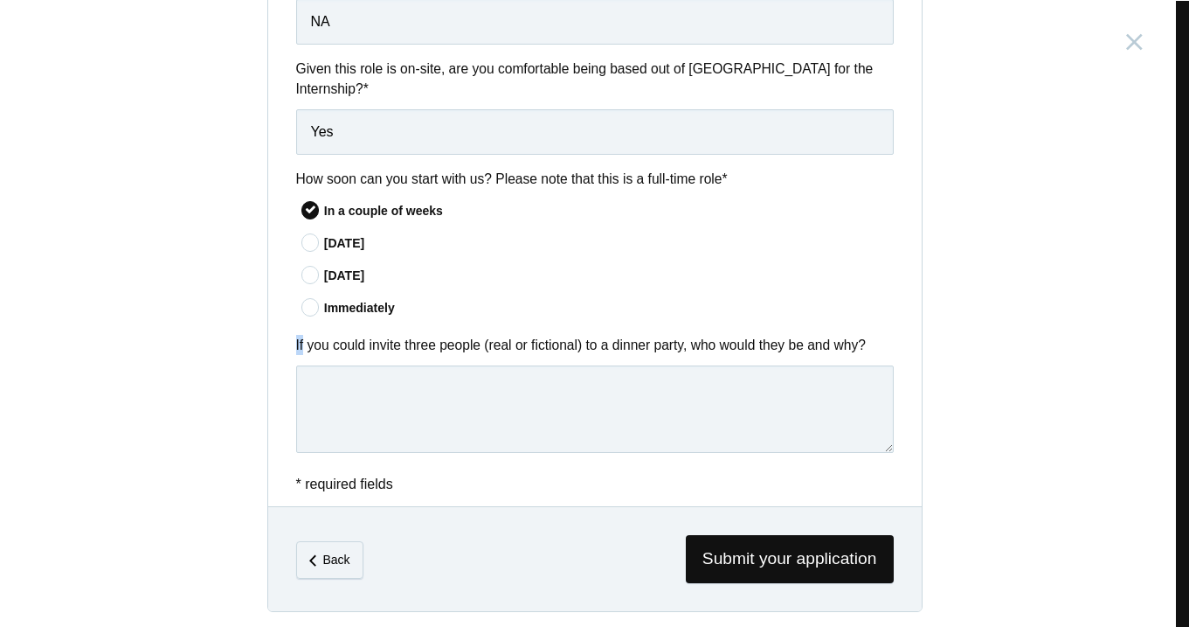
copy label "If"
click at [372, 389] on textarea at bounding box center [595, 408] width 598 height 87
paste textarea "[PERSON_NAME]"
drag, startPoint x: 305, startPoint y: 384, endPoint x: 379, endPoint y: 385, distance: 74.3
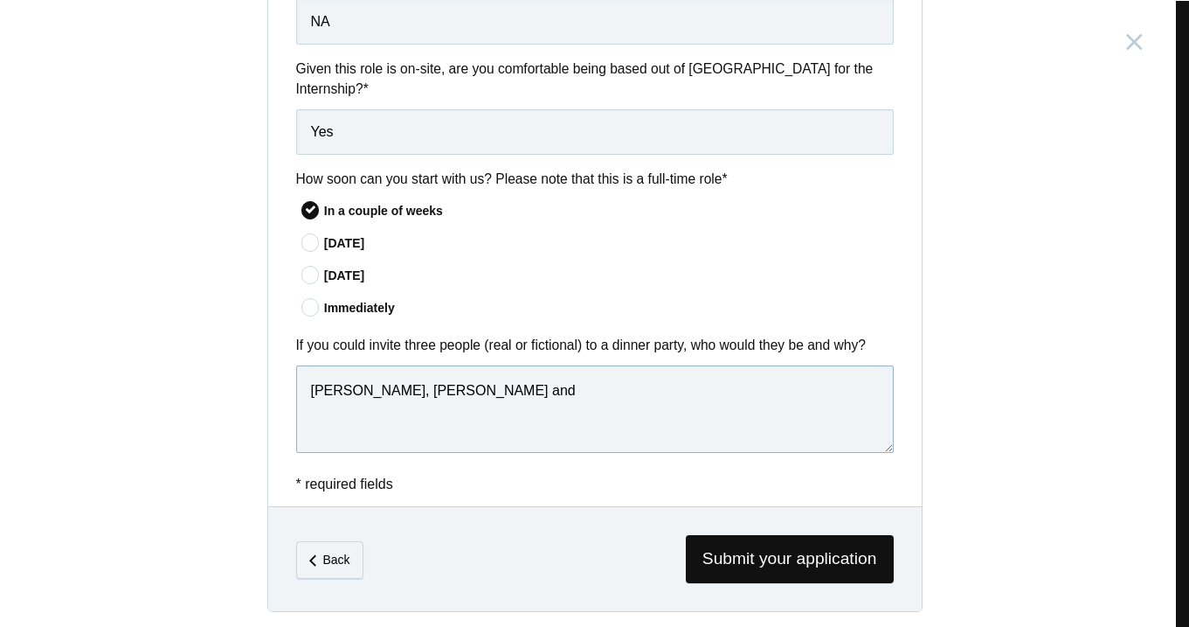
click at [379, 385] on textarea "[PERSON_NAME], [PERSON_NAME] and" at bounding box center [595, 408] width 598 height 87
click at [523, 383] on textarea "[PERSON_NAME], [PERSON_NAME] and" at bounding box center [595, 408] width 598 height 87
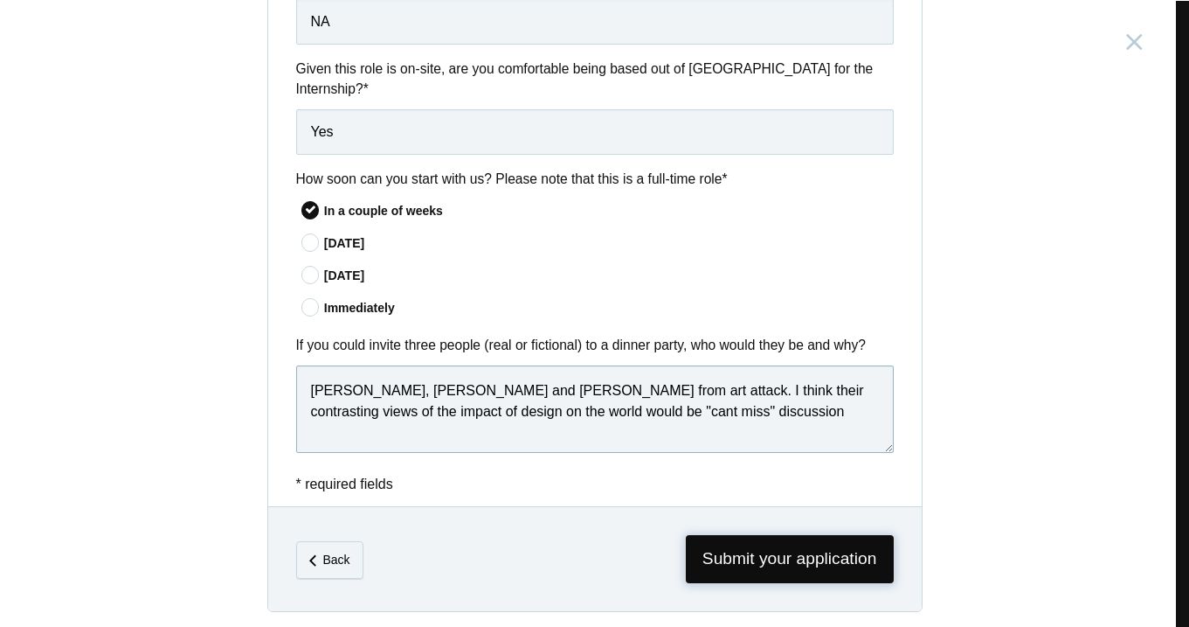
type textarea "[PERSON_NAME], [PERSON_NAME] and [PERSON_NAME] from art attack. I think their c…"
click at [729, 563] on span "Submit your application" at bounding box center [790, 559] width 208 height 48
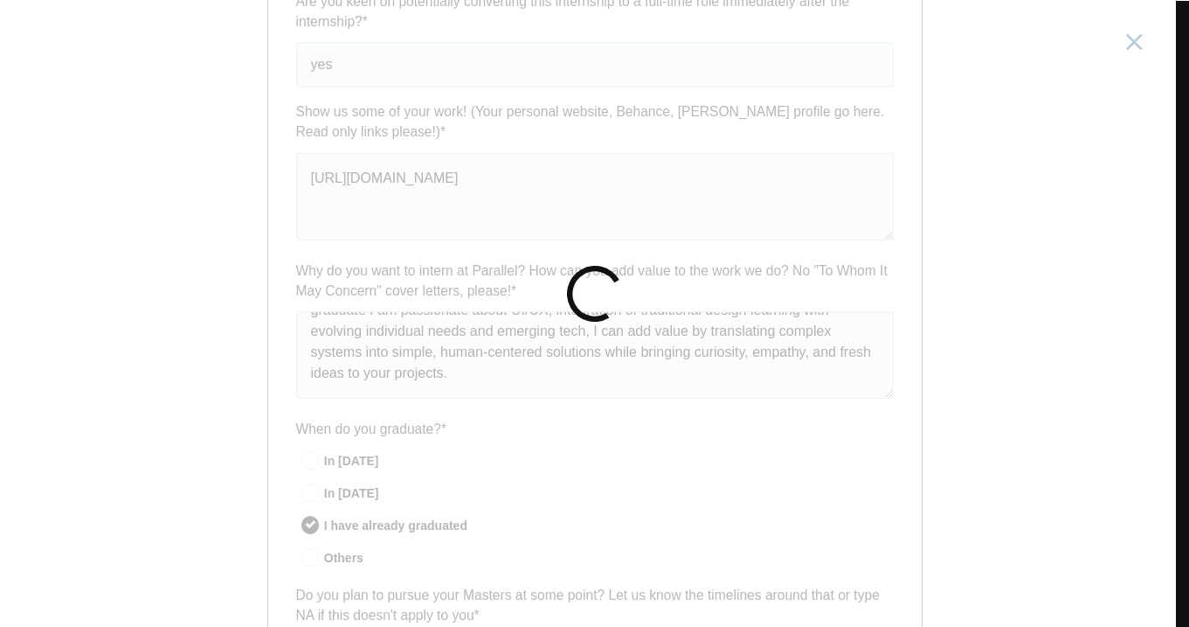
scroll to position [791, 0]
